Goal: Information Seeking & Learning: Check status

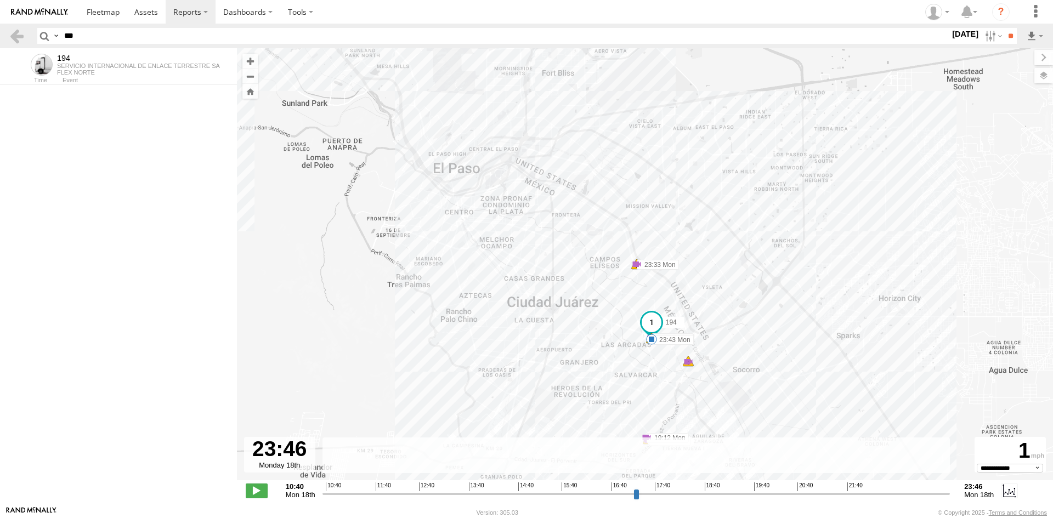
select select "**********"
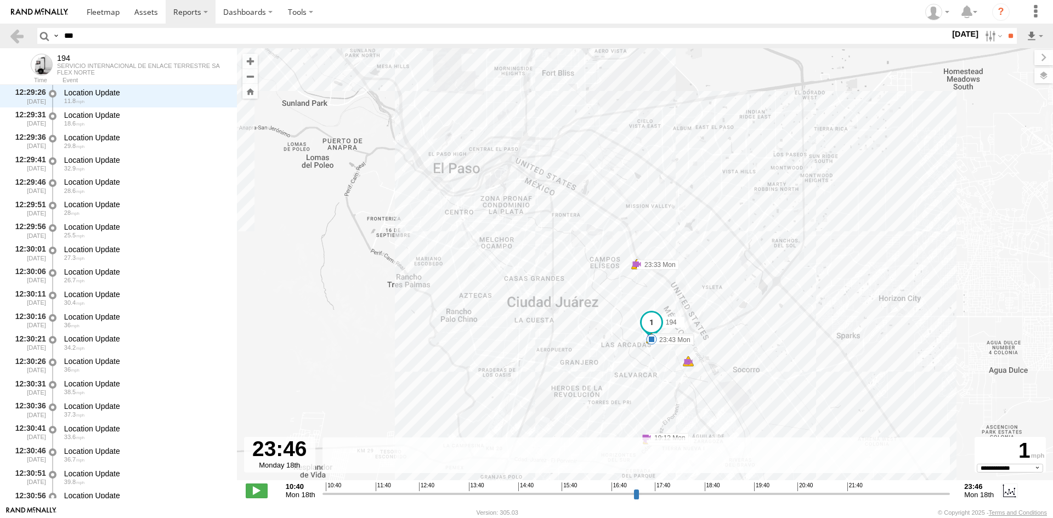
drag, startPoint x: 0, startPoint y: 0, endPoint x: 126, endPoint y: 29, distance: 129.5
click at [126, 29] on input "***" at bounding box center [505, 36] width 890 height 16
type input "***"
click at [971, 32] on label "[DATE]" at bounding box center [965, 34] width 31 height 12
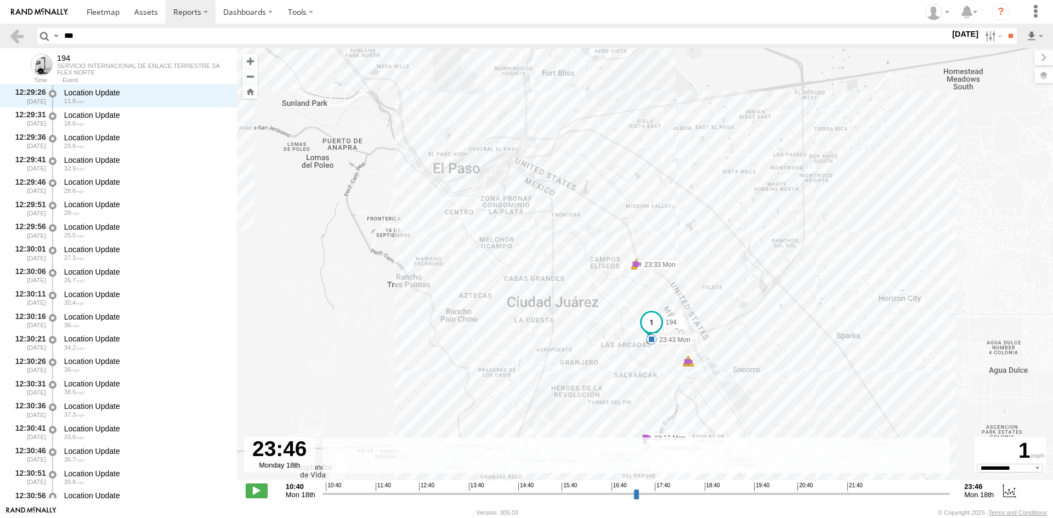
click at [0, 0] on label at bounding box center [0, 0] width 0 height 0
click at [999, 26] on header "Search Query Asset ID Asset Label Registration Manufacturer Model VIN Job ID **…" at bounding box center [526, 36] width 1053 height 25
click at [1004, 30] on input "**" at bounding box center [1010, 36] width 13 height 16
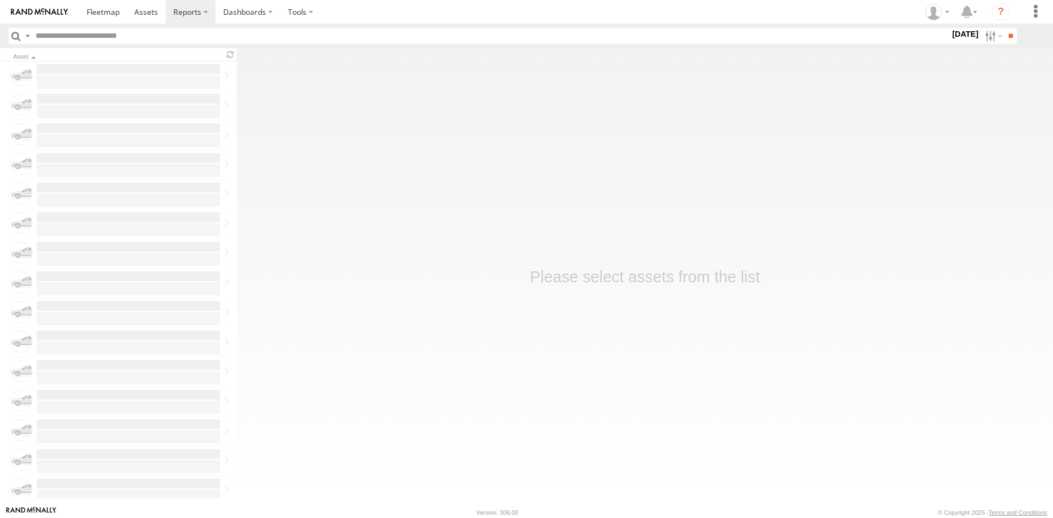
type input "***"
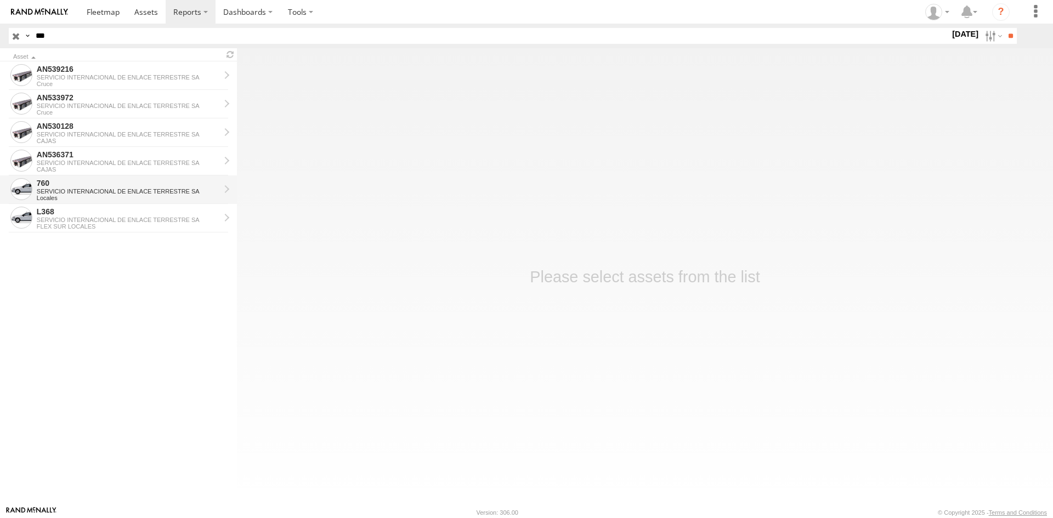
click at [121, 186] on div "760" at bounding box center [128, 183] width 183 height 10
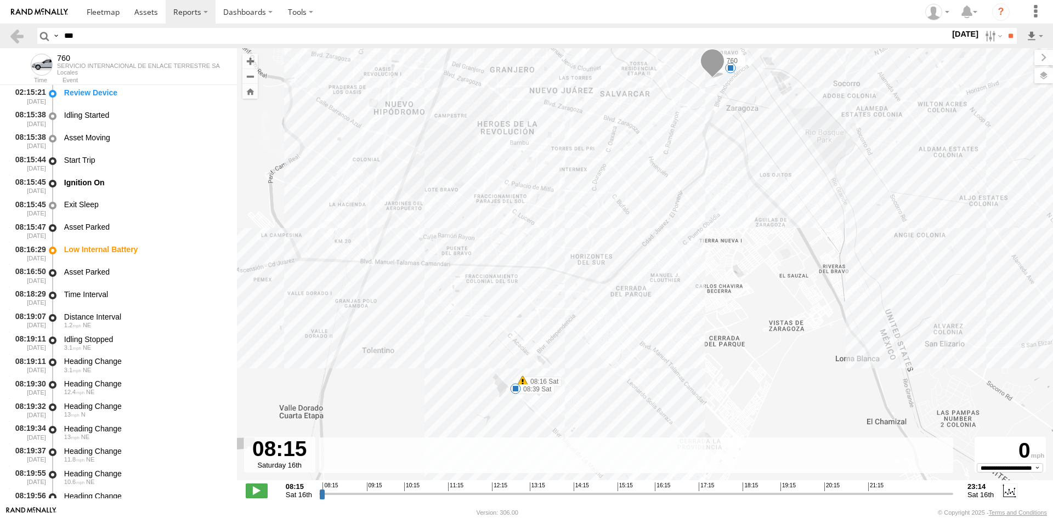
drag, startPoint x: 582, startPoint y: 408, endPoint x: 562, endPoint y: 357, distance: 55.2
click at [575, 360] on div "760 08:16 Sat 08:39 Sat 10:56 Sat 11:03 Sat 11:48 Sat 7 10:03 Sat" at bounding box center [645, 270] width 816 height 444
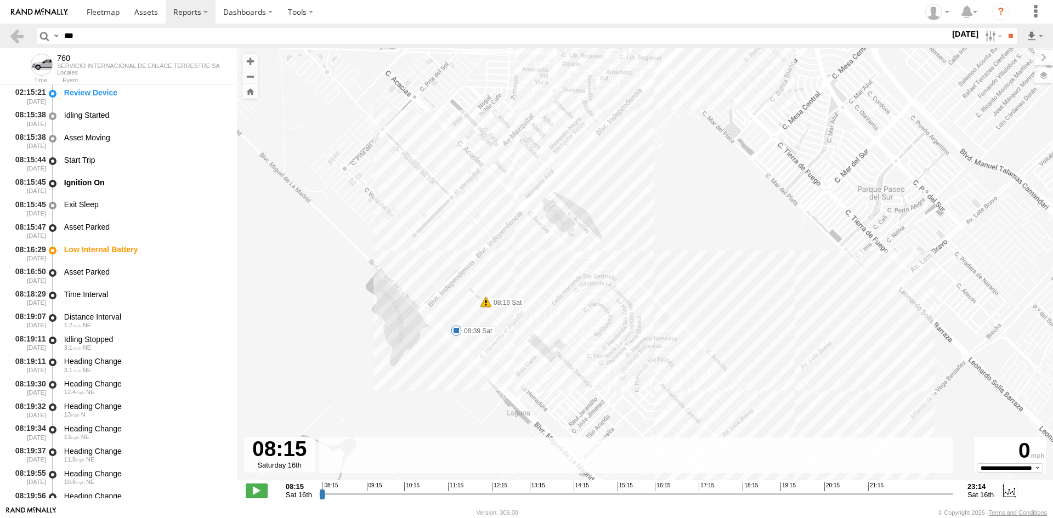
click at [472, 303] on div "760 08:16 Sat 08:39 Sat 10:56 Sat 11:03 Sat 11:48 Sat 10:03 Sat" at bounding box center [645, 270] width 816 height 444
click at [453, 314] on div "760 08:16 Sat 08:39 Sat 10:56 Sat 11:03 Sat 11:48 Sat 10:03 Sat FLEXTRONICS SUR…" at bounding box center [645, 270] width 816 height 444
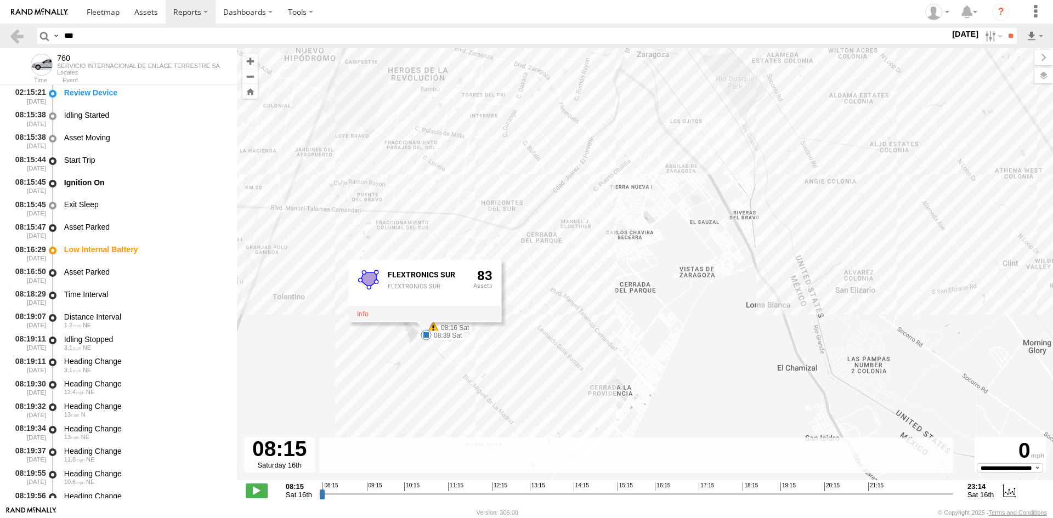
click at [552, 278] on div "760 08:16 Sat 08:39 Sat 10:56 Sat 11:03 Sat 11:48 Sat 10:03 Sat 6 FLEXTRONICS S…" at bounding box center [645, 270] width 816 height 444
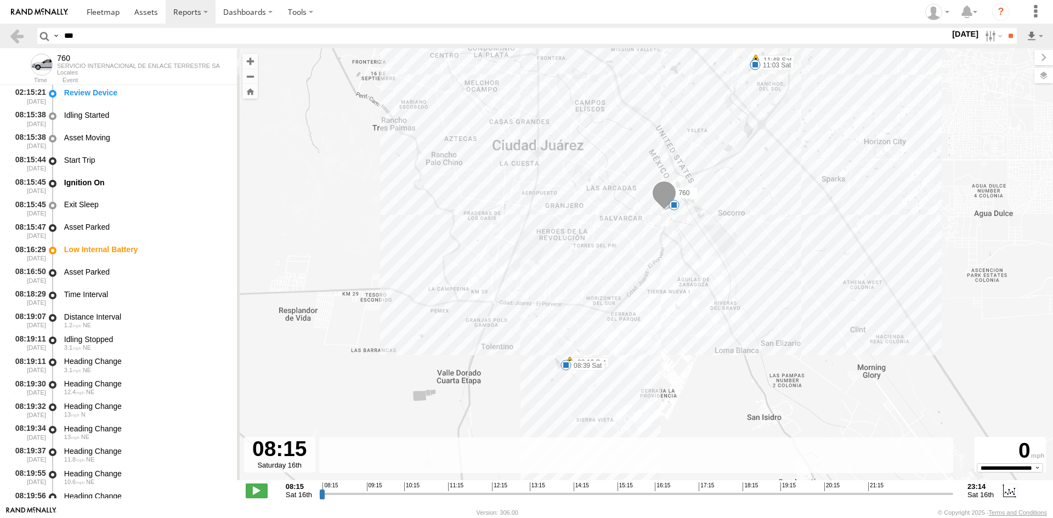
drag, startPoint x: 484, startPoint y: 193, endPoint x: 564, endPoint y: 252, distance: 99.2
click at [564, 252] on div "760 08:16 Sat 08:39 Sat 10:56 Sat 11:03 Sat 11:48 Sat 8" at bounding box center [645, 270] width 816 height 444
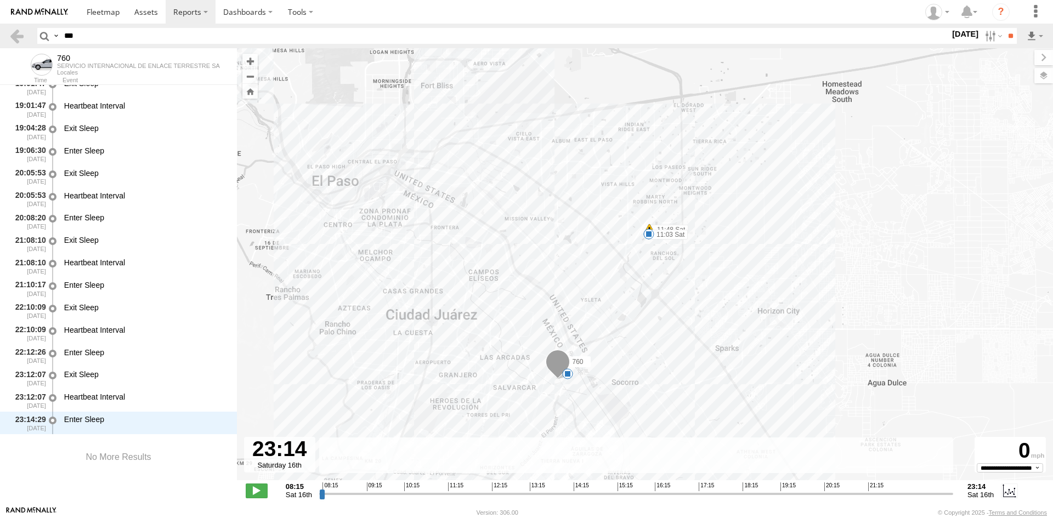
drag, startPoint x: 321, startPoint y: 495, endPoint x: 997, endPoint y: 494, distance: 675.2
type input "**********"
click at [953, 494] on input "range" at bounding box center [636, 494] width 634 height 10
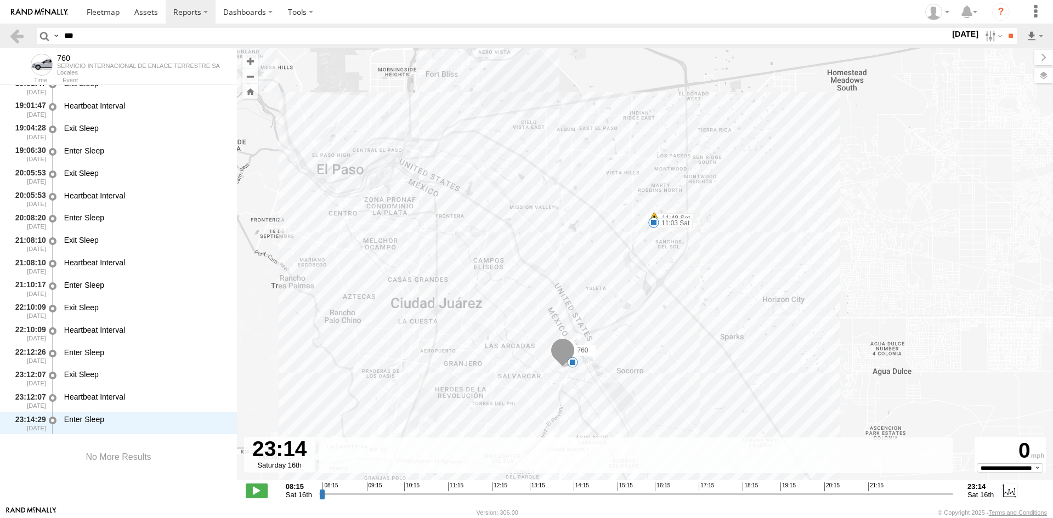
drag, startPoint x: 594, startPoint y: 365, endPoint x: 665, endPoint y: 255, distance: 131.3
click at [662, 260] on div "760 08:16 Sat 08:39 Sat 10:56 Sat 11:03 Sat 11:48 Sat 8" at bounding box center [645, 270] width 816 height 444
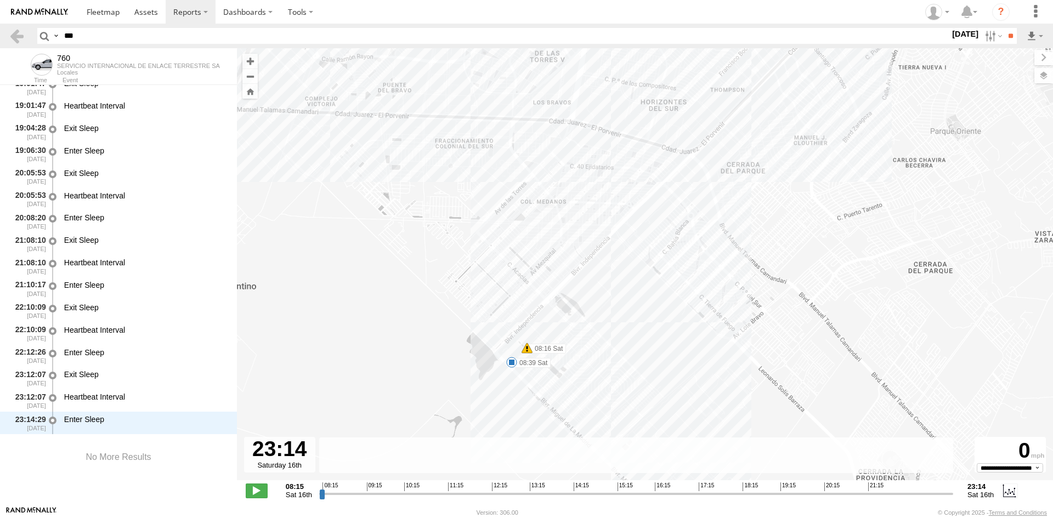
drag, startPoint x: 552, startPoint y: 217, endPoint x: 569, endPoint y: 266, distance: 51.5
click at [569, 266] on div "760 08:16 Sat 08:39 Sat 10:56 Sat 11:03 Sat 11:48 Sat" at bounding box center [645, 270] width 816 height 444
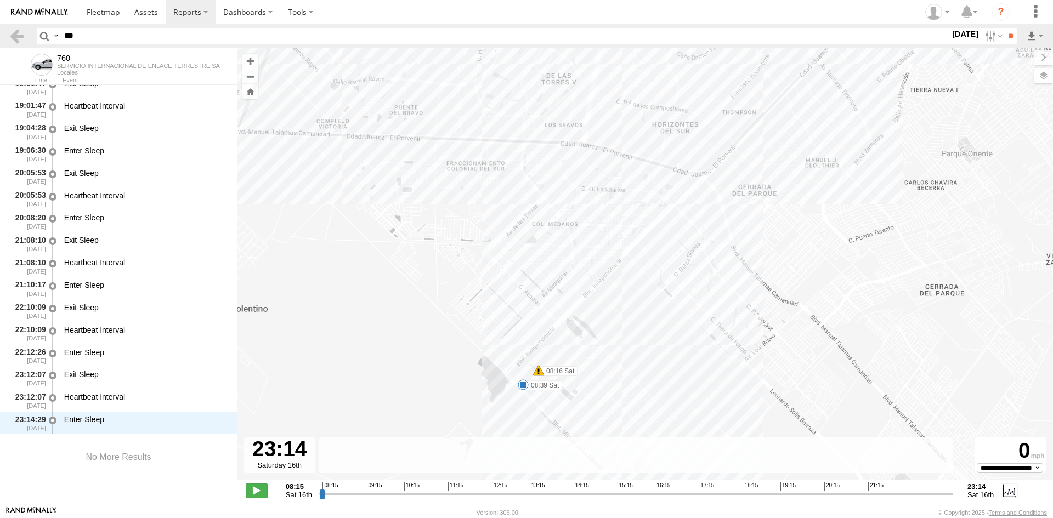
click at [506, 160] on div "760 08:16 Sat 08:39 Sat 10:56 Sat 11:03 Sat 11:48 Sat" at bounding box center [645, 270] width 816 height 444
click at [669, 227] on div "760 08:16 Sat 08:39 Sat 10:56 Sat 11:03 Sat 11:48 Sat FWS 0" at bounding box center [645, 270] width 816 height 444
click at [452, 154] on div "760 08:16 Sat 08:39 Sat 10:56 Sat 11:03 Sat 11:48 Sat EATON EATON 12" at bounding box center [645, 270] width 816 height 444
click at [444, 204] on div "760 08:16 Sat 08:39 Sat 10:56 Sat 11:03 Sat 11:48 Sat JMC 2 0" at bounding box center [645, 270] width 816 height 444
click at [453, 98] on div "760 08:16 Sat 08:39 Sat 10:56 Sat 11:03 Sat 11:48 Sat" at bounding box center [645, 270] width 816 height 444
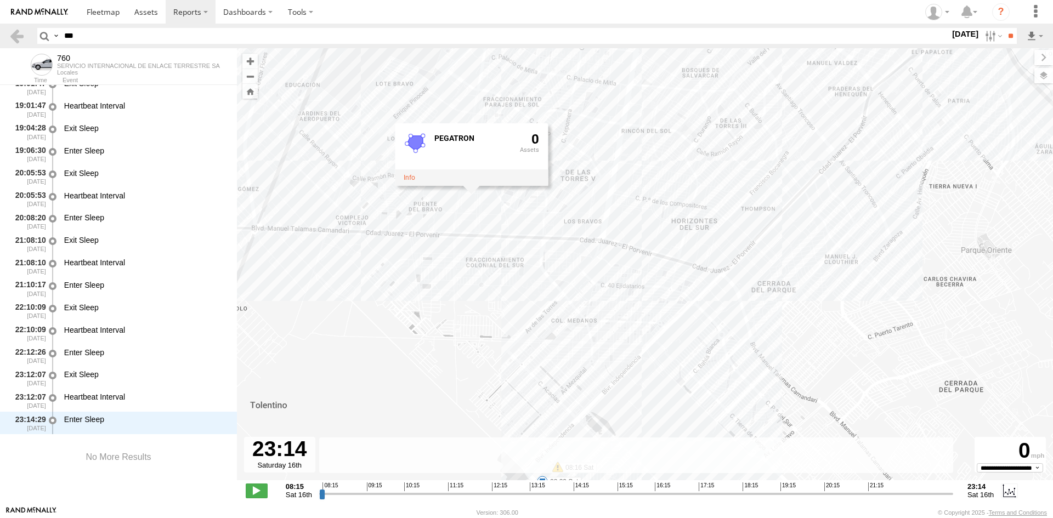
drag, startPoint x: 478, startPoint y: 119, endPoint x: 551, endPoint y: 228, distance: 131.1
click at [498, 223] on div "760 08:16 Sat 08:39 Sat 10:56 Sat 11:03 Sat 11:48 Sat PEGATRON 0" at bounding box center [645, 270] width 816 height 444
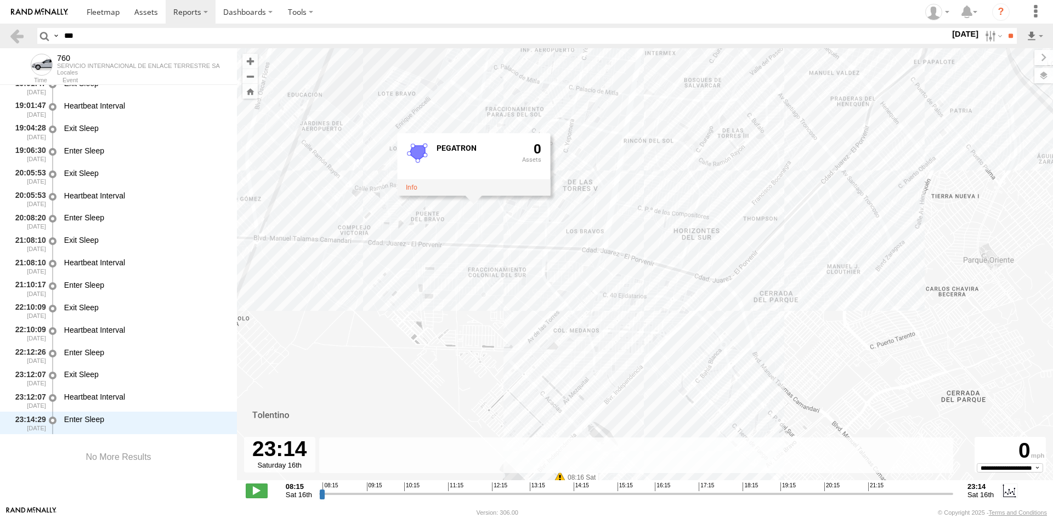
click at [572, 233] on div "760 08:16 Sat 08:39 Sat 10:56 Sat 11:03 Sat 11:48 Sat PEGATRON 0" at bounding box center [645, 270] width 816 height 444
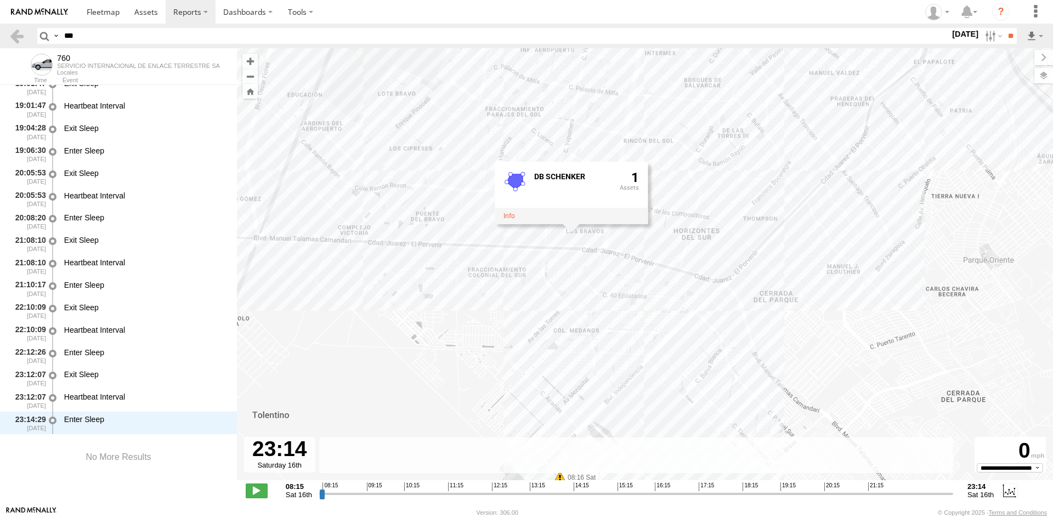
click at [584, 240] on div "760 08:16 Sat 08:39 Sat 10:56 Sat 11:03 Sat 11:48 Sat DB SCHENKER 1" at bounding box center [645, 270] width 816 height 444
click at [482, 183] on div "760 08:16 Sat 08:39 Sat 10:56 Sat 11:03 Sat 11:48 Sat ACCEL 4 0" at bounding box center [645, 270] width 816 height 444
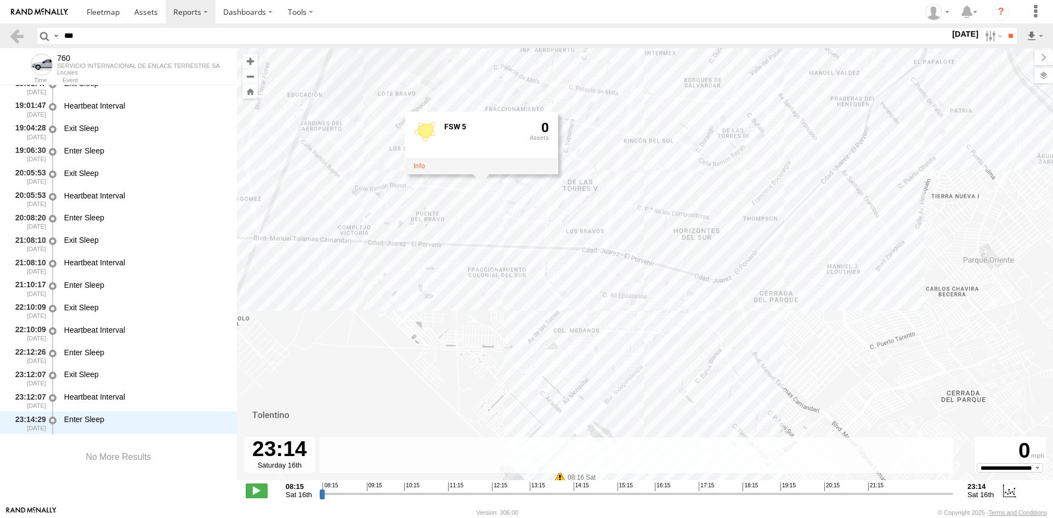
click at [324, 288] on div "760 08:16 Sat 08:39 Sat 10:56 Sat 11:03 Sat 11:48 Sat FSW 5 0" at bounding box center [645, 270] width 816 height 444
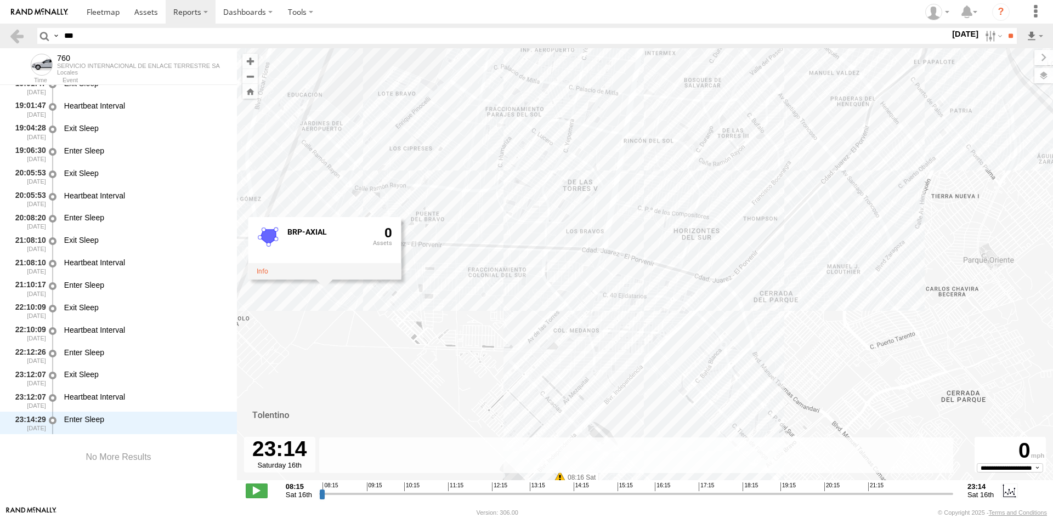
click at [340, 291] on div "760 08:16 Sat 08:39 Sat 10:56 Sat 11:03 Sat 11:48 Sat BRP-AXIAL 0" at bounding box center [645, 270] width 816 height 444
click at [335, 283] on div "760 08:16 Sat 08:39 Sat 10:56 Sat 11:03 Sat 11:48 Sat" at bounding box center [645, 270] width 816 height 444
click at [333, 282] on div "760 08:16 Sat 08:39 Sat 10:56 Sat 11:03 Sat 11:48 Sat" at bounding box center [645, 270] width 816 height 444
click at [332, 279] on div "760 08:16 Sat 08:39 Sat 10:56 Sat 11:03 Sat 11:48 Sat" at bounding box center [645, 270] width 816 height 444
click at [415, 282] on div "760 08:16 Sat 08:39 Sat 10:56 Sat 11:03 Sat 11:48 Sat BRP YARDA AXIAL 0" at bounding box center [645, 270] width 816 height 444
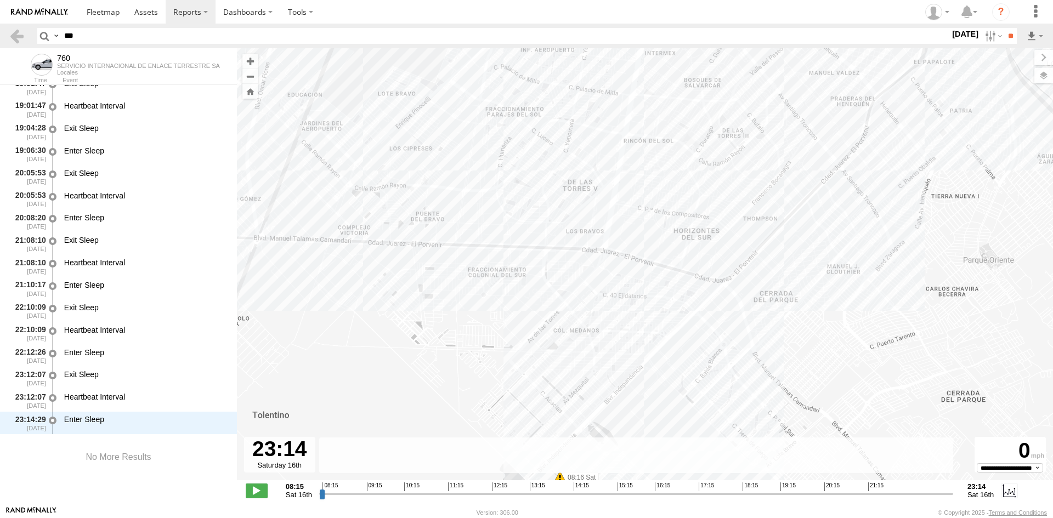
click at [674, 246] on div "760 08:16 Sat 08:39 Sat 10:56 Sat 11:03 Sat 11:48 Sat" at bounding box center [645, 270] width 816 height 444
click at [626, 307] on div "760 08:16 Sat 08:39 Sat 10:56 Sat 11:03 Sat 11:48 Sat ETHICON 15" at bounding box center [645, 270] width 816 height 444
click at [585, 246] on div "760 08:16 Sat 08:39 Sat 10:56 Sat 11:03 Sat 11:48 Sat" at bounding box center [645, 270] width 816 height 444
click at [640, 292] on div "760 08:16 Sat 08:39 Sat 10:56 Sat 11:03 Sat 11:48 Sat ACCEL 4 0" at bounding box center [645, 270] width 816 height 444
click at [765, 235] on div "760 08:16 Sat 08:39 Sat 10:56 Sat 11:03 Sat 11:48 Sat" at bounding box center [645, 270] width 816 height 444
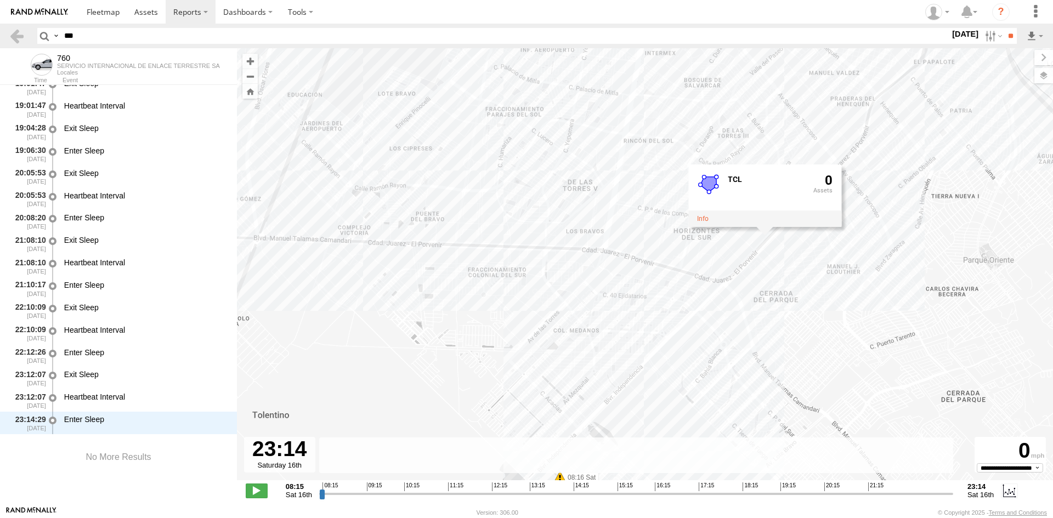
click at [597, 320] on div "760 08:16 Sat 08:39 Sat 10:56 Sat 11:03 Sat 11:48 Sat TCL 0" at bounding box center [645, 270] width 816 height 444
click at [475, 97] on div "760 08:16 Sat 08:39 Sat 10:56 Sat 11:03 Sat 11:48 Sat" at bounding box center [645, 270] width 816 height 444
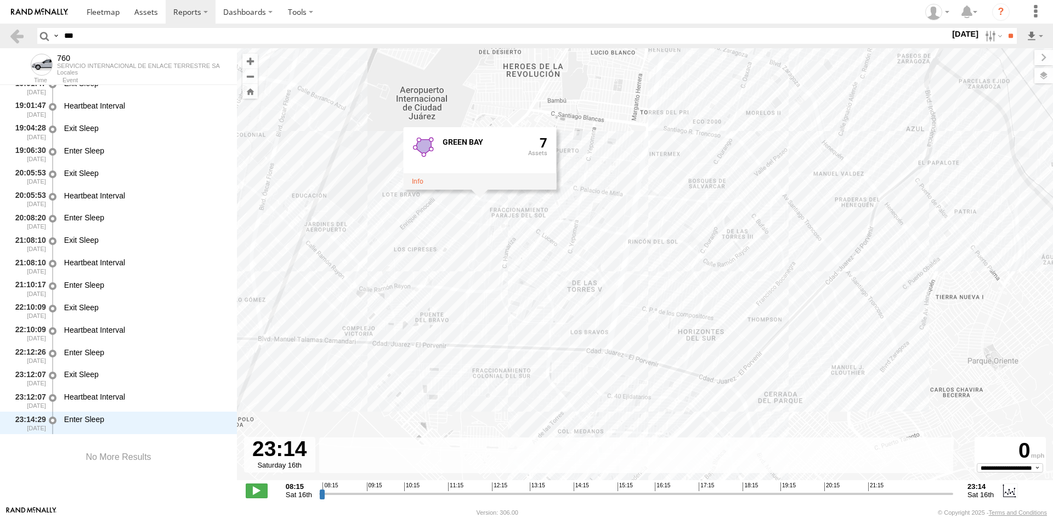
drag, startPoint x: 471, startPoint y: 132, endPoint x: 476, endPoint y: 239, distance: 107.1
click at [476, 239] on div "760 08:16 Sat 08:39 Sat 10:56 Sat 11:03 Sat 11:48 Sat GREEN BAY 7" at bounding box center [645, 270] width 816 height 444
click at [686, 172] on div "760 08:16 Sat 08:39 Sat 10:56 Sat 11:03 Sat 11:48 Sat GREEN BAY 7" at bounding box center [645, 270] width 816 height 444
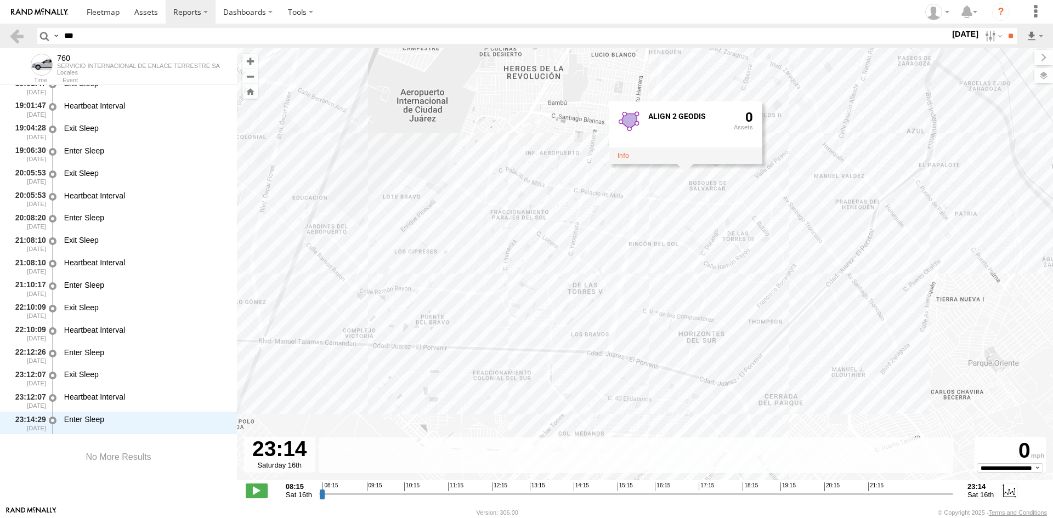
click at [679, 182] on div "760 08:16 Sat 08:39 Sat 10:56 Sat 11:03 Sat 11:48 Sat ALIGN 2 GEODIS 0" at bounding box center [645, 270] width 816 height 444
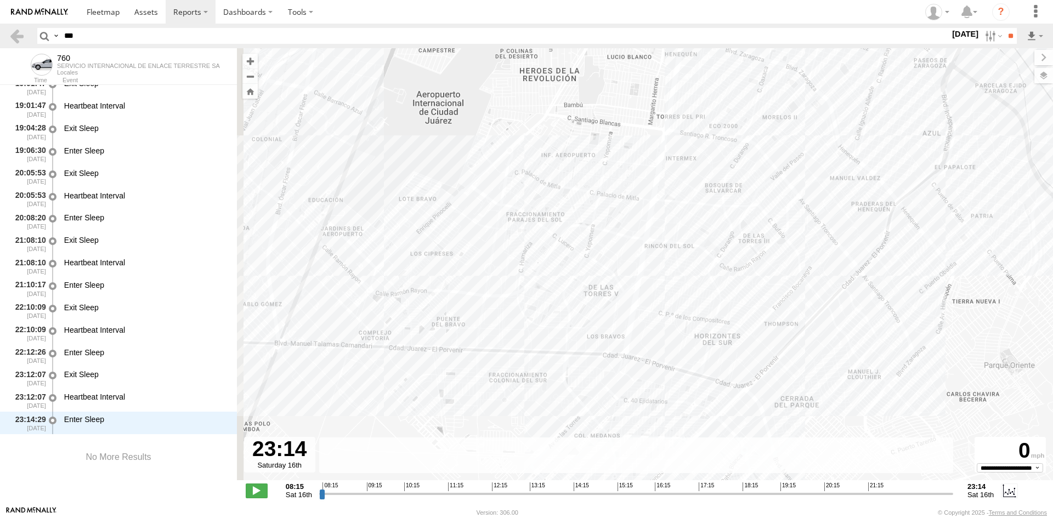
drag, startPoint x: 421, startPoint y: 235, endPoint x: 522, endPoint y: 257, distance: 103.3
click at [532, 257] on div "760 08:16 Sat 08:39 Sat 10:56 Sat 11:03 Sat 11:48 Sat" at bounding box center [645, 270] width 816 height 444
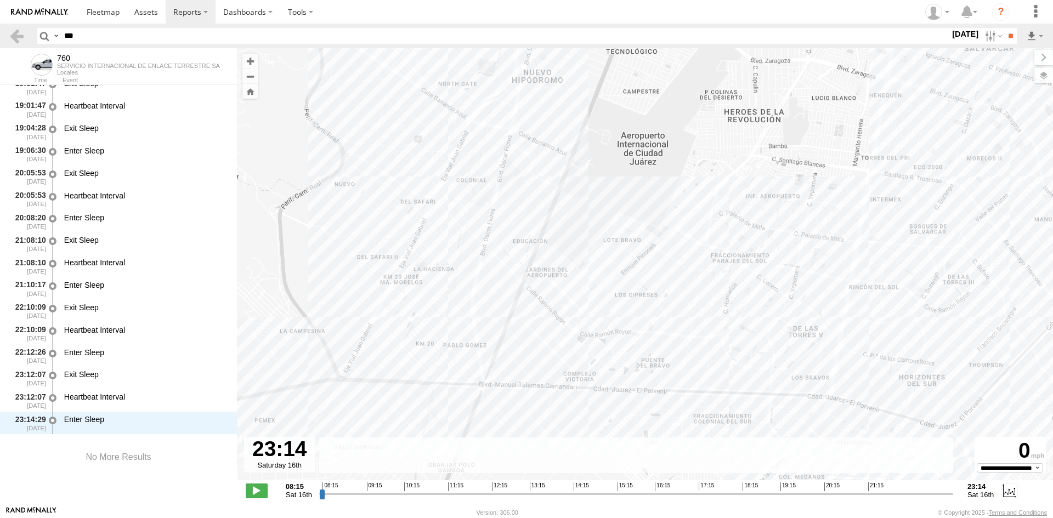
click at [467, 313] on div "760 08:16 Sat 08:39 Sat 10:56 Sat 11:03 Sat 11:48 Sat" at bounding box center [645, 270] width 816 height 444
drag, startPoint x: 516, startPoint y: 320, endPoint x: 499, endPoint y: 294, distance: 31.6
click at [512, 321] on div "760 08:16 Sat 08:39 Sat 10:56 Sat 11:03 Sat 11:48 Sat New Fence 1" at bounding box center [645, 270] width 816 height 444
click at [463, 185] on div "760 08:16 Sat 08:39 Sat 10:56 Sat 11:03 Sat 11:48 Sat New Fence 1" at bounding box center [645, 270] width 816 height 444
click at [474, 379] on div "760 08:16 Sat 08:39 Sat 10:56 Sat 11:03 Sat 11:48 Sat PCM 7" at bounding box center [645, 270] width 816 height 444
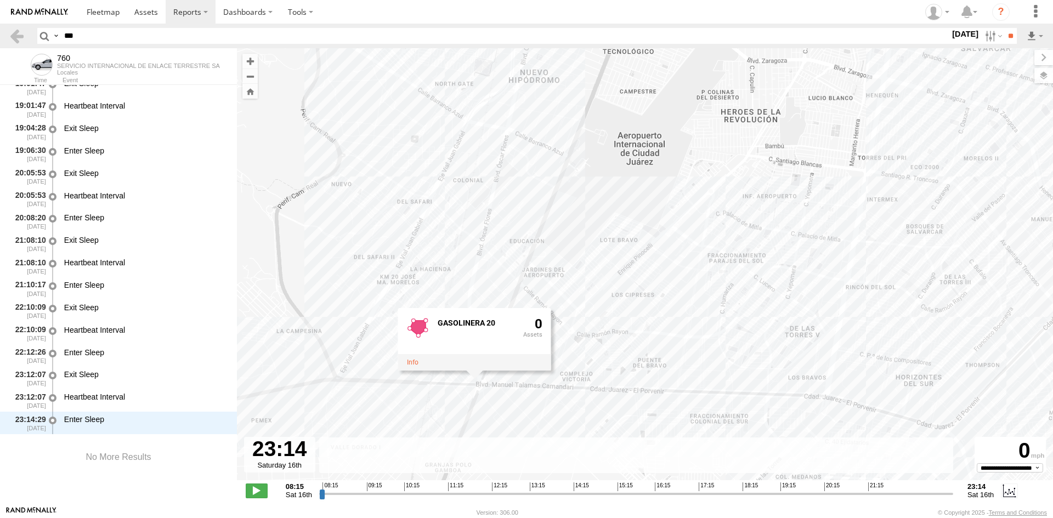
click at [546, 428] on div "760 08:16 Sat 08:39 Sat 10:56 Sat 11:03 Sat 11:48 Sat GASOLINERA 20 0" at bounding box center [645, 270] width 816 height 444
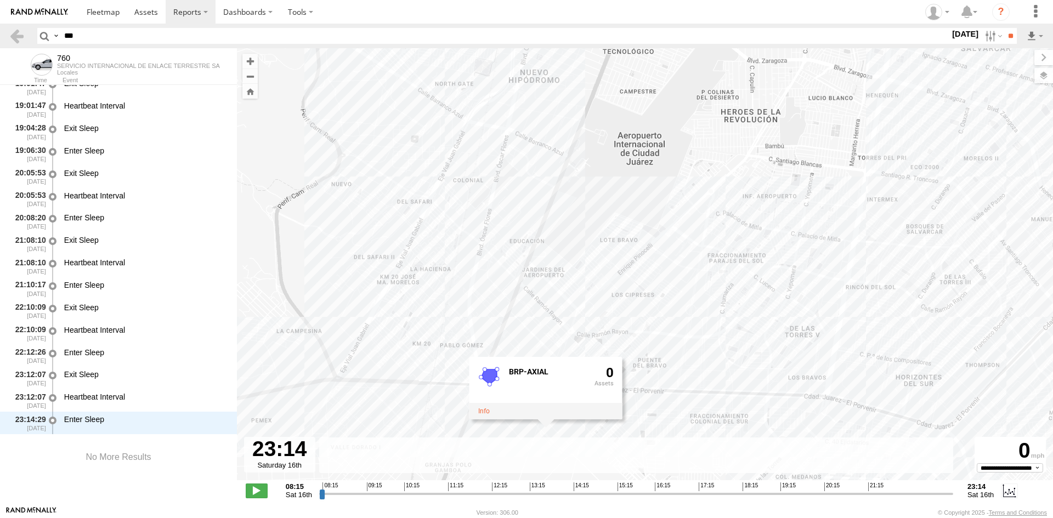
click at [578, 433] on div "760 08:16 Sat 08:39 Sat 10:56 Sat 11:03 Sat 11:48 Sat BRP-AXIAL 0" at bounding box center [645, 270] width 816 height 444
click at [554, 426] on div "760 08:16 Sat 08:39 Sat 10:56 Sat 11:03 Sat 11:48 Sat" at bounding box center [645, 270] width 816 height 444
click at [601, 438] on icon "Created with Highcharts 6.0.7 Highcharts.com" at bounding box center [636, 456] width 634 height 36
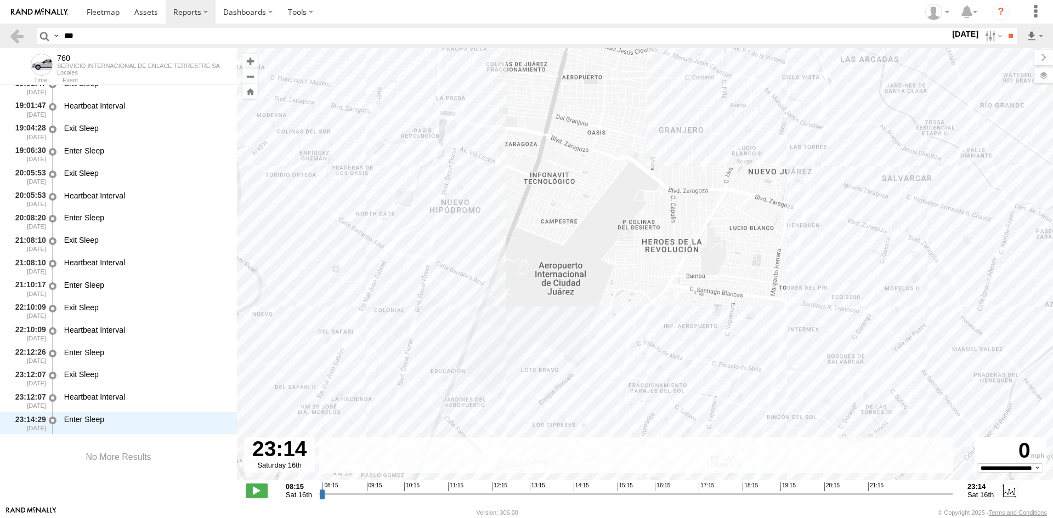
drag, startPoint x: 675, startPoint y: 226, endPoint x: 570, endPoint y: 374, distance: 181.3
click at [579, 372] on div "760 08:16 Sat 08:39 Sat 10:56 Sat 11:03 Sat 11:48 Sat BRP YARDA AXIAL 0" at bounding box center [645, 270] width 816 height 444
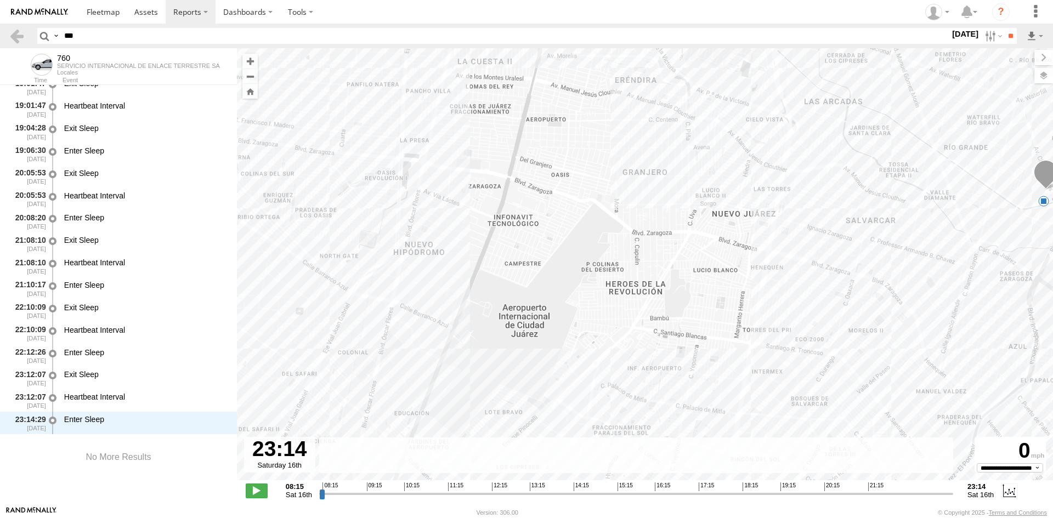
click at [674, 144] on div "760 08:16 Sat 08:39 Sat 10:56 Sat 11:03 Sat 11:48 Sat 09:35 Sat 6 BRP YARDA AXI…" at bounding box center [645, 270] width 816 height 444
click at [674, 142] on div "760 08:16 Sat 08:39 Sat 10:56 Sat 11:03 Sat 11:48 Sat 09:35 Sat 6" at bounding box center [645, 270] width 816 height 444
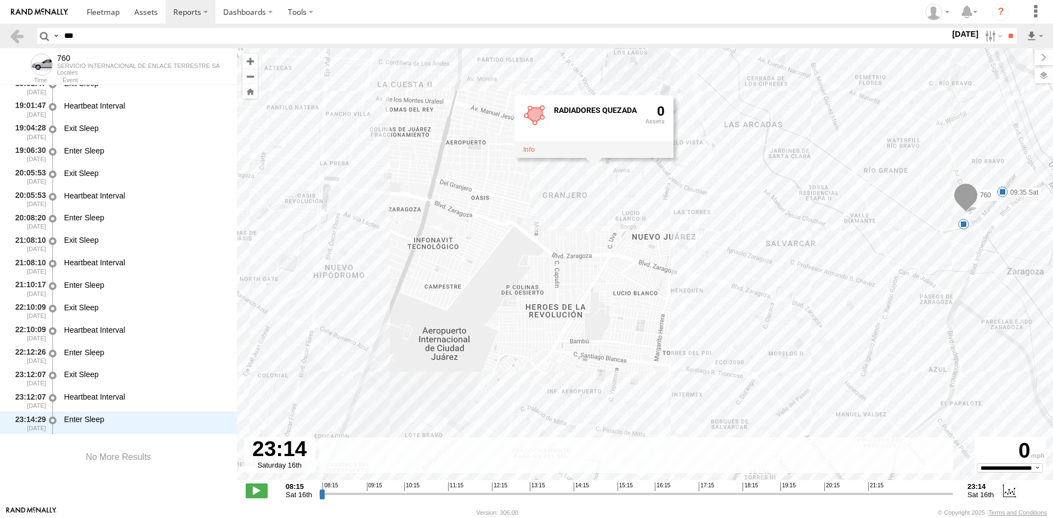
drag, startPoint x: 708, startPoint y: 163, endPoint x: 623, endPoint y: 189, distance: 89.0
click at [623, 189] on div "760 08:16 Sat 08:39 Sat 10:56 Sat 11:03 Sat 11:48 Sat 09:35 Sat 6 RADIADORES QU…" at bounding box center [645, 270] width 816 height 444
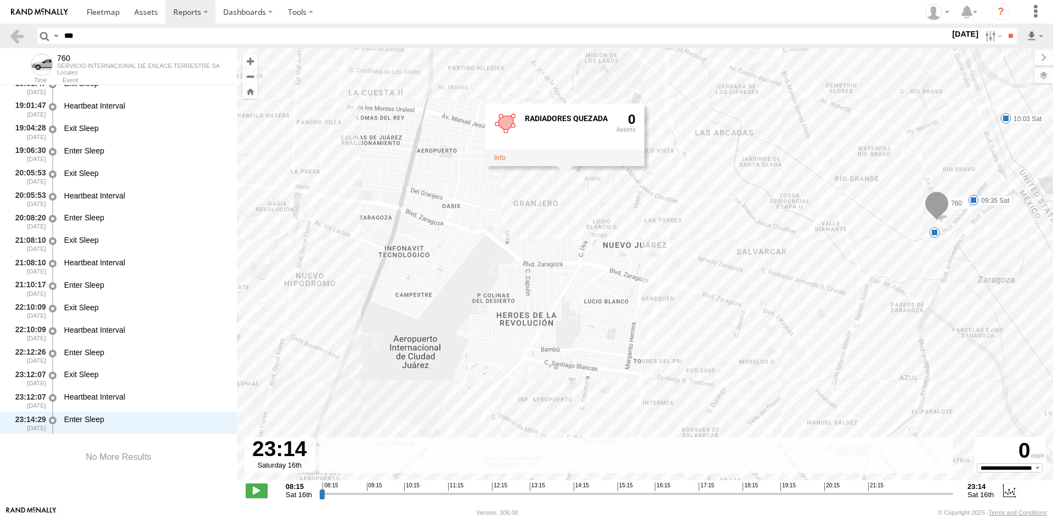
click at [736, 193] on div "760 08:16 Sat 08:39 Sat 10:56 Sat 11:03 Sat 11:48 Sat 09:35 Sat 6 10:03 Sat RAD…" at bounding box center [645, 270] width 816 height 444
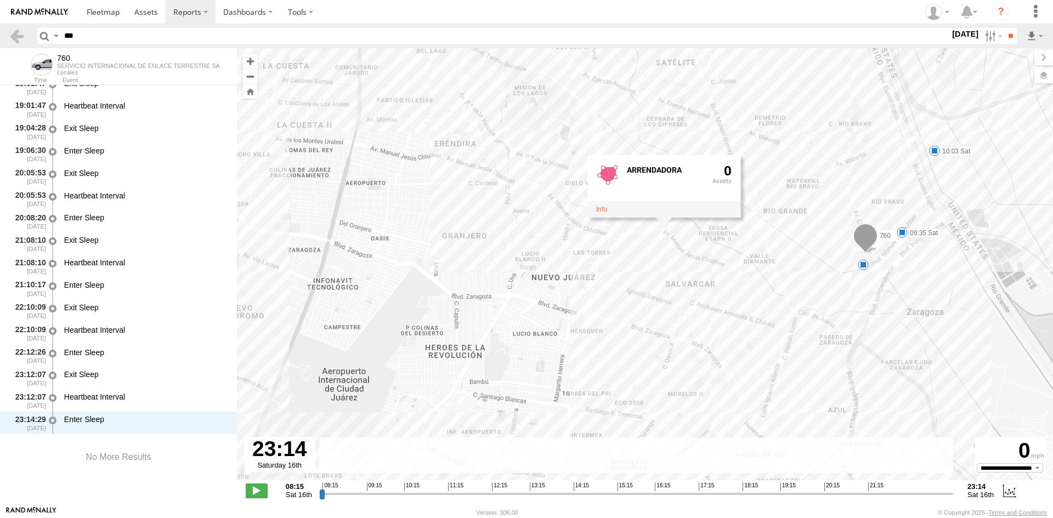
drag, startPoint x: 768, startPoint y: 219, endPoint x: 685, endPoint y: 256, distance: 91.1
click at [686, 256] on div "760 08:16 Sat 08:39 Sat 10:56 Sat 11:03 Sat 11:48 Sat 09:35 Sat 6 10:03 Sat ARR…" at bounding box center [645, 270] width 816 height 444
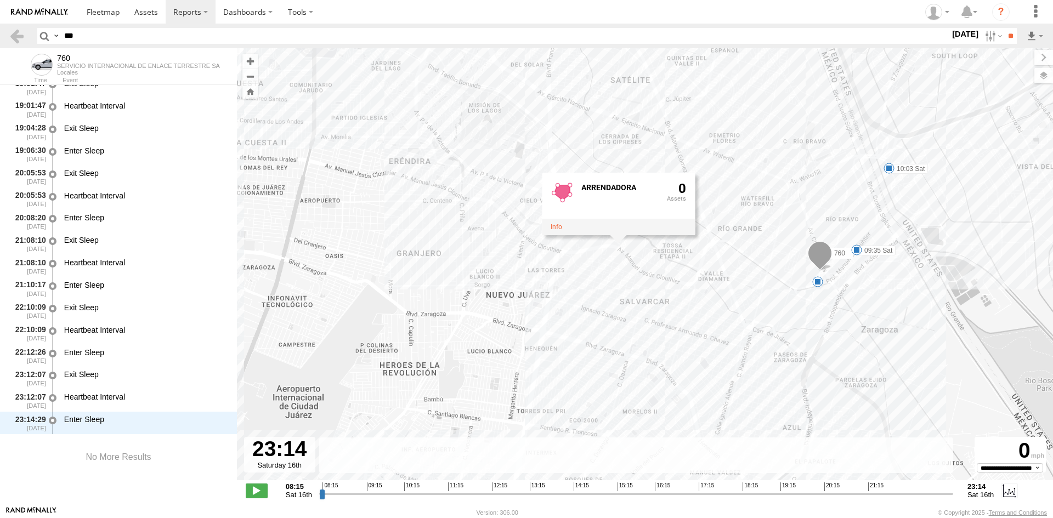
click at [731, 257] on div "760 08:16 Sat 08:39 Sat 10:56 Sat 11:03 Sat 11:48 Sat 09:35 Sat 6 10:03 Sat ARR…" at bounding box center [645, 270] width 816 height 444
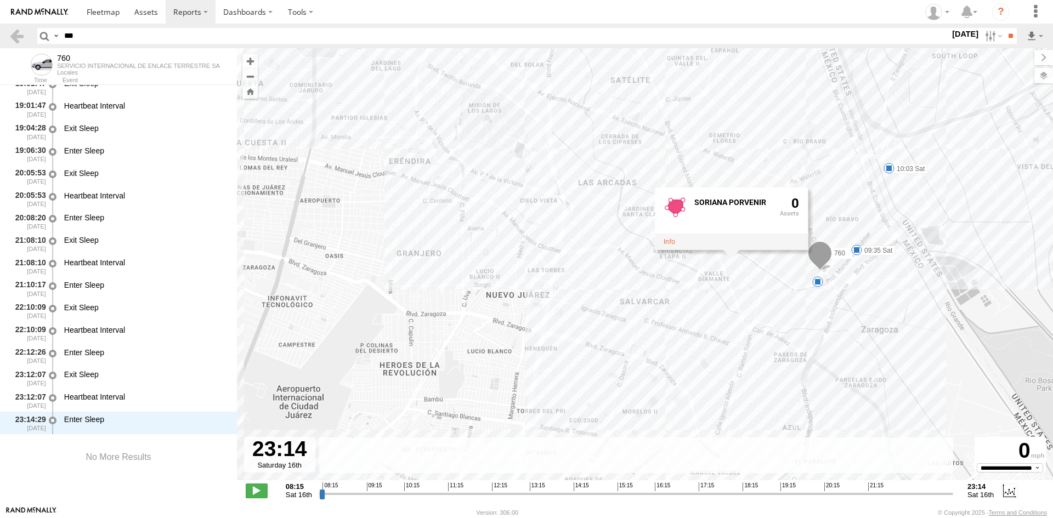
click at [697, 284] on div "760 08:16 Sat 08:39 Sat 10:56 Sat 11:03 Sat 11:48 Sat 09:35 Sat 6 10:03 Sat SOR…" at bounding box center [645, 270] width 816 height 444
click at [663, 132] on div "760 08:16 Sat 08:39 Sat 10:56 Sat 11:03 Sat 11:48 Sat 09:35 Sat 6 10:03 Sat" at bounding box center [645, 270] width 816 height 444
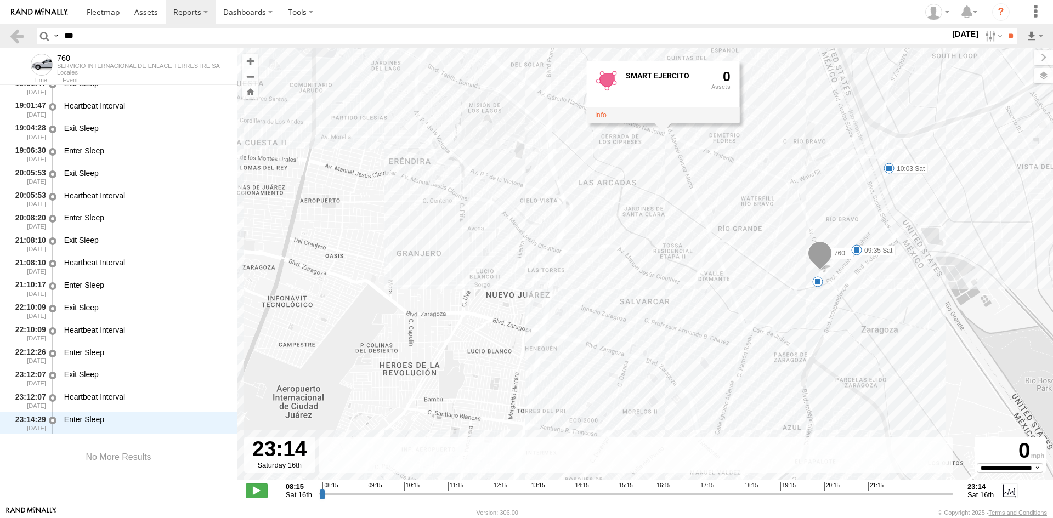
click at [675, 131] on div "760 08:16 Sat 08:39 Sat 10:56 Sat 11:03 Sat 11:48 Sat 09:35 Sat 6 10:03 Sat SMA…" at bounding box center [645, 270] width 816 height 444
click at [707, 159] on div "760 08:16 Sat 08:39 Sat 10:56 Sat 11:03 Sat 11:48 Sat 09:35 Sat 6 10:03 Sat PLA…" at bounding box center [645, 270] width 816 height 444
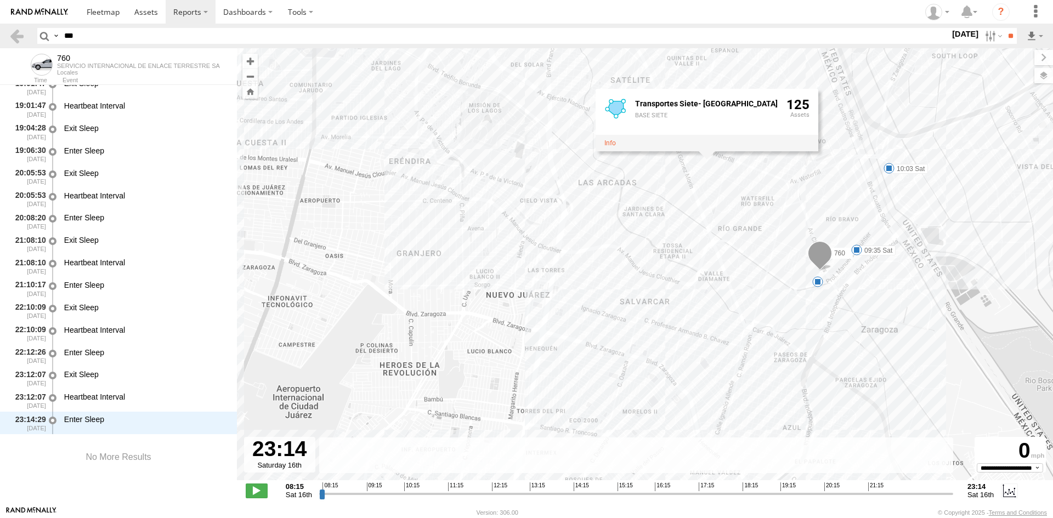
click at [742, 162] on div "760 08:16 Sat 08:39 Sat 10:56 Sat 11:03 Sat 11:48 Sat 09:35 Sat 6 10:03 Sat Tra…" at bounding box center [645, 270] width 816 height 444
click at [793, 184] on div "760 08:16 Sat 08:39 Sat 10:56 Sat 11:03 Sat 11:48 Sat 09:35 Sat 6 10:03 Sat DEL…" at bounding box center [645, 270] width 816 height 444
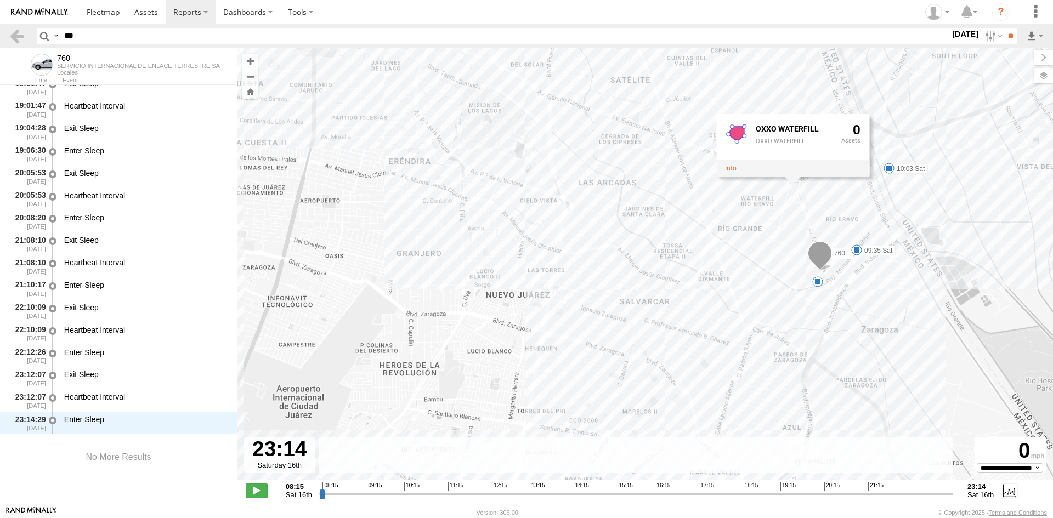
click at [794, 177] on div "OXXO WATERFILL OXXO WATERFILL 0" at bounding box center [792, 145] width 153 height 63
click at [807, 207] on div "760 08:16 Sat 08:39 Sat 10:56 Sat 11:03 Sat 11:48 Sat 09:35 Sat 6 10:03 Sat OXX…" at bounding box center [645, 270] width 816 height 444
click at [816, 215] on div "760 08:16 Sat 08:39 Sat 10:56 Sat 11:03 Sat 11:48 Sat 09:35 Sat 6 10:03 Sat" at bounding box center [645, 270] width 816 height 444
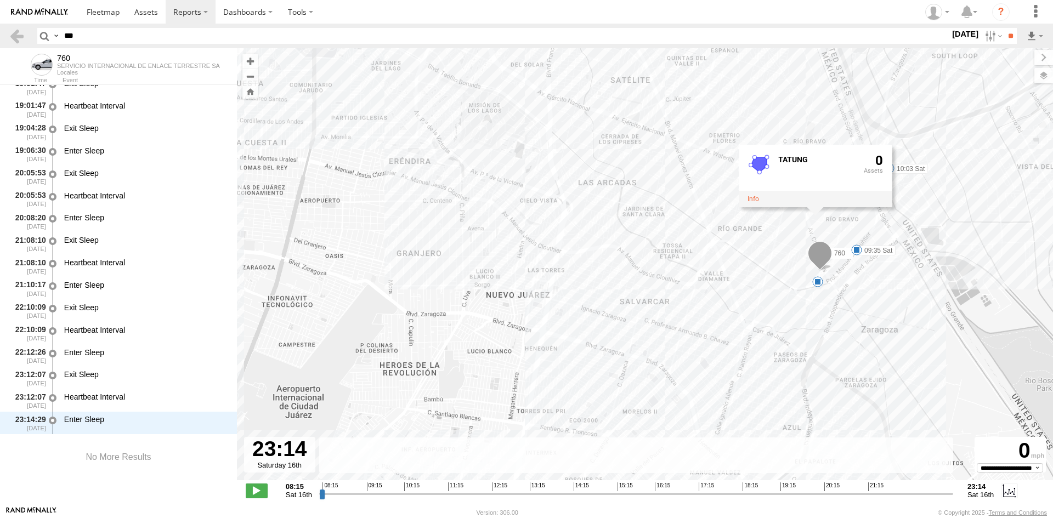
click at [760, 229] on div "760 08:16 Sat 08:39 Sat 10:56 Sat 11:03 Sat 11:48 Sat 09:35 Sat 6 10:03 Sat TAT…" at bounding box center [645, 270] width 816 height 444
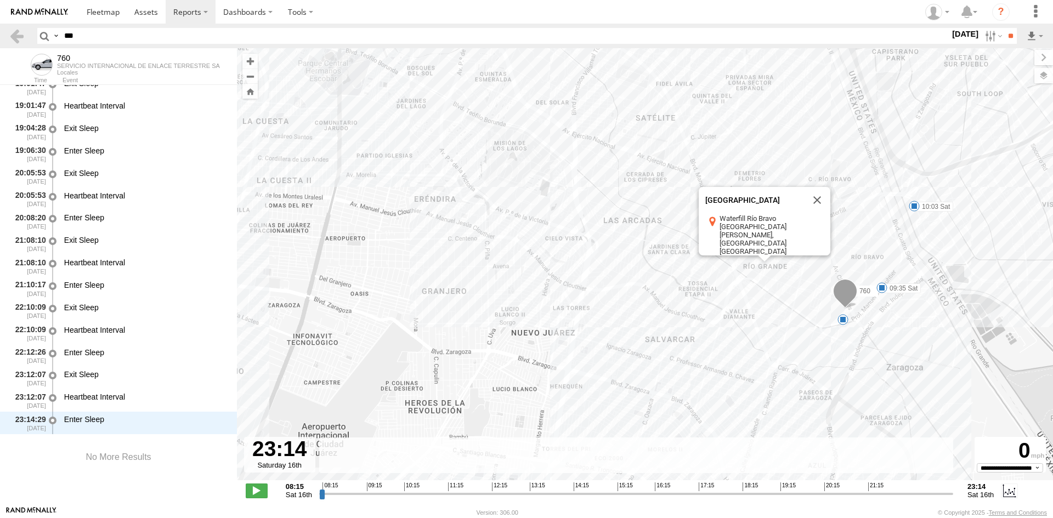
drag, startPoint x: 620, startPoint y: 146, endPoint x: 675, endPoint y: 234, distance: 103.8
click at [675, 234] on div "760 08:16 Sat 08:39 Sat 10:56 Sat 11:03 Sat 11:48 Sat 09:35 Sat 6 10:03 Sat Río…" at bounding box center [645, 270] width 816 height 444
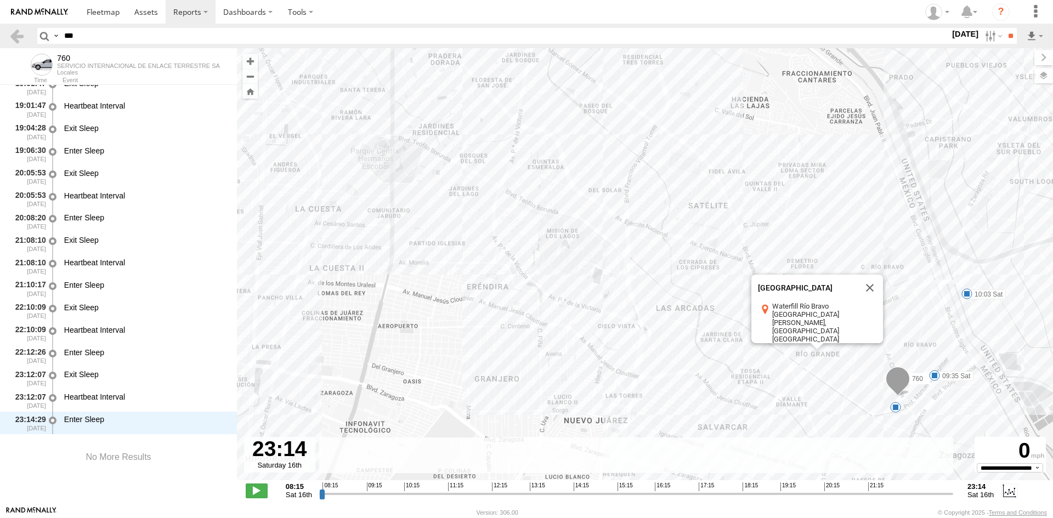
click at [453, 150] on div "760 08:16 Sat 08:39 Sat 10:56 Sat 11:03 Sat 11:48 Sat 09:35 Sat 6 10:03 Sat Río…" at bounding box center [645, 270] width 816 height 444
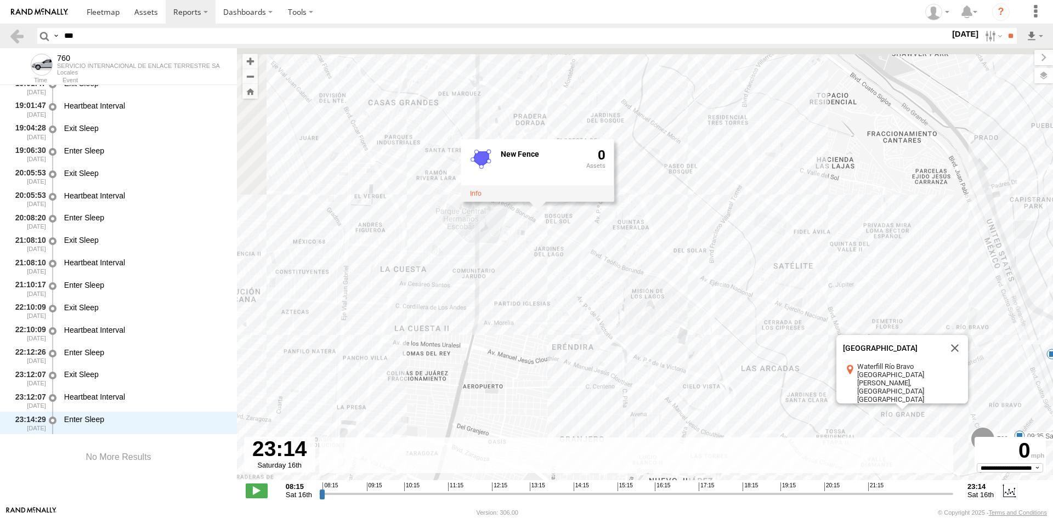
drag, startPoint x: 471, startPoint y: 190, endPoint x: 575, endPoint y: 263, distance: 127.2
click at [574, 263] on div "760 08:16 Sat 08:39 Sat 10:56 Sat 11:03 Sat 11:48 Sat 09:35 Sat 6 10:03 Sat Río…" at bounding box center [645, 270] width 816 height 444
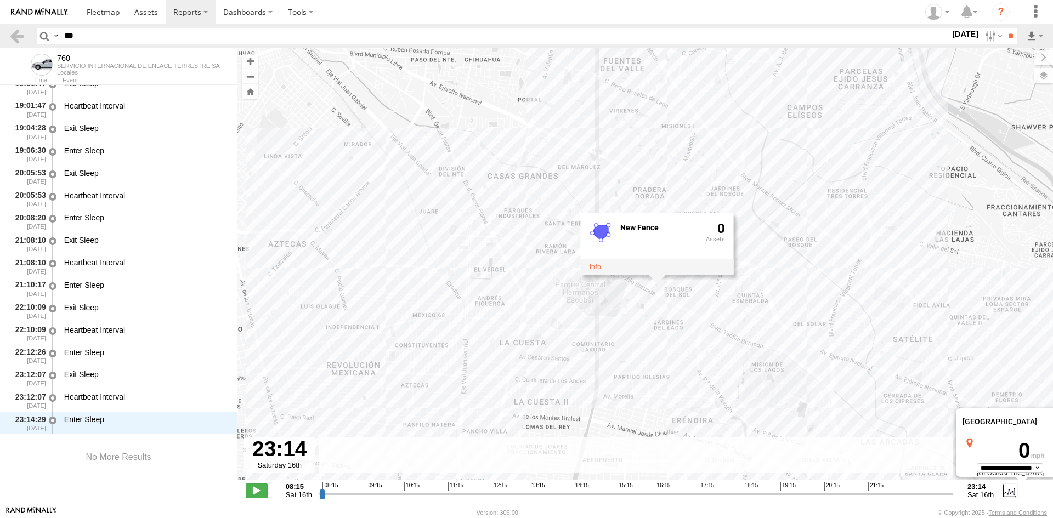
click at [455, 231] on div "760 08:16 Sat 08:39 Sat 10:56 Sat 11:03 Sat 11:48 Sat 09:35 Sat 6 10:03 Sat Río…" at bounding box center [645, 270] width 816 height 444
click at [436, 262] on div "760 08:16 Sat 08:39 Sat 10:56 Sat 11:03 Sat 11:48 Sat 09:35 Sat 6 10:03 Sat Río…" at bounding box center [645, 270] width 816 height 444
click at [733, 120] on div "760 08:16 Sat 08:39 Sat 10:56 Sat 11:03 Sat 11:48 Sat 09:35 Sat 6 10:03 Sat Río…" at bounding box center [645, 270] width 816 height 444
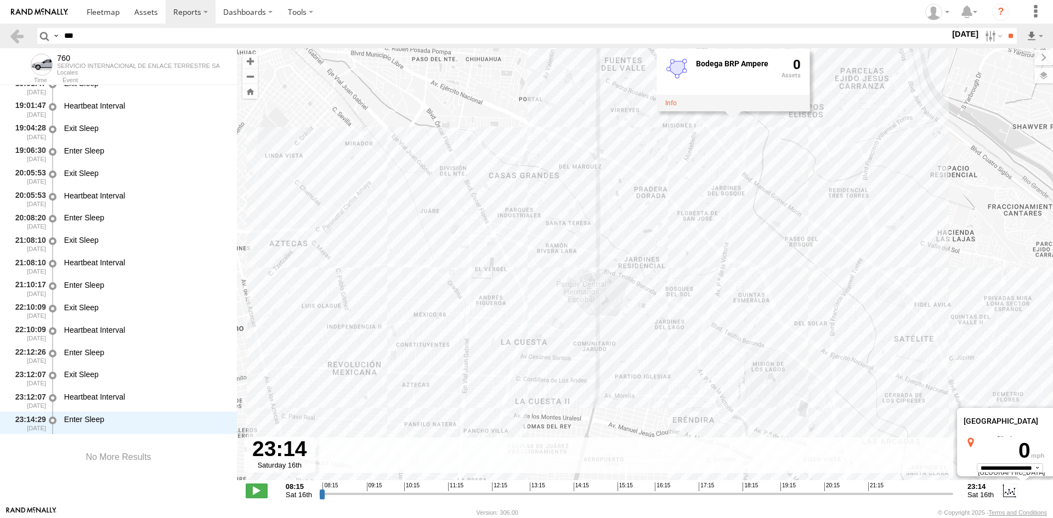
click at [630, 138] on div "760 08:16 Sat 08:39 Sat 10:56 Sat 11:03 Sat 11:48 Sat 09:35 Sat 6 10:03 Sat Río…" at bounding box center [645, 270] width 816 height 444
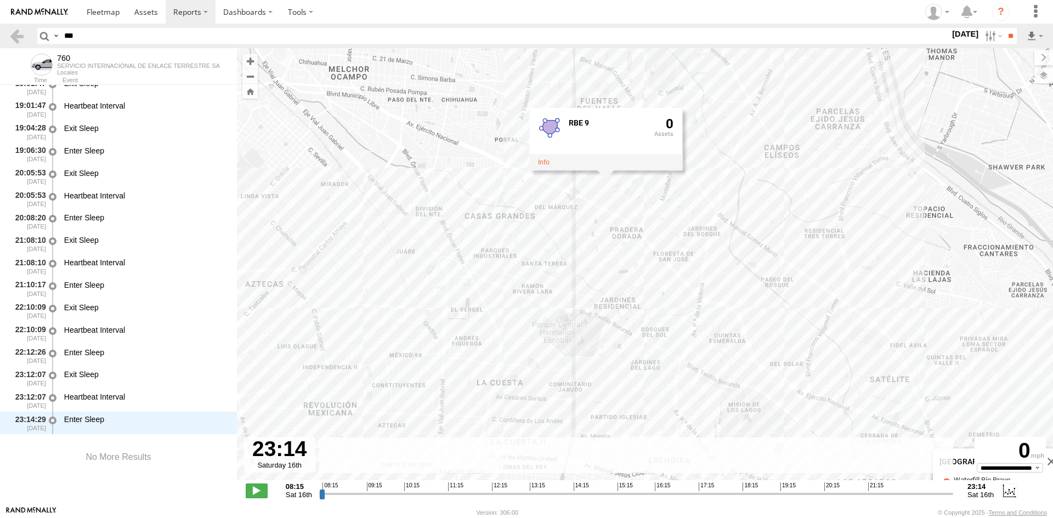
drag, startPoint x: 632, startPoint y: 172, endPoint x: 617, endPoint y: 204, distance: 35.3
click at [617, 203] on div "760 08:16 Sat 08:39 Sat 10:56 Sat 11:03 Sat 11:48 Sat 09:35 Sat 6 10:03 Sat Río…" at bounding box center [645, 270] width 816 height 444
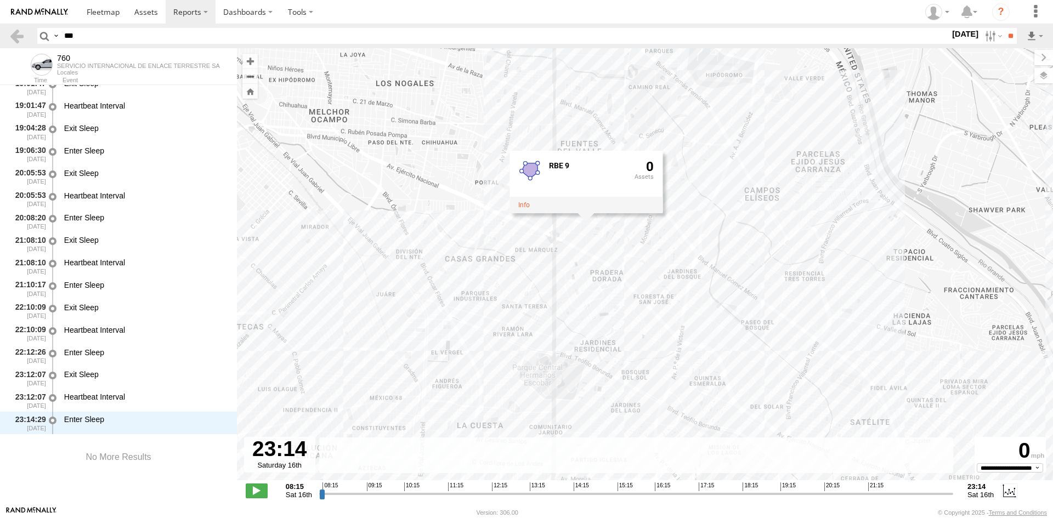
click at [732, 184] on div "760 08:16 Sat 08:39 Sat 10:56 Sat 11:03 Sat 11:48 Sat 09:35 Sat 6 10:03 Sat Río…" at bounding box center [645, 270] width 816 height 444
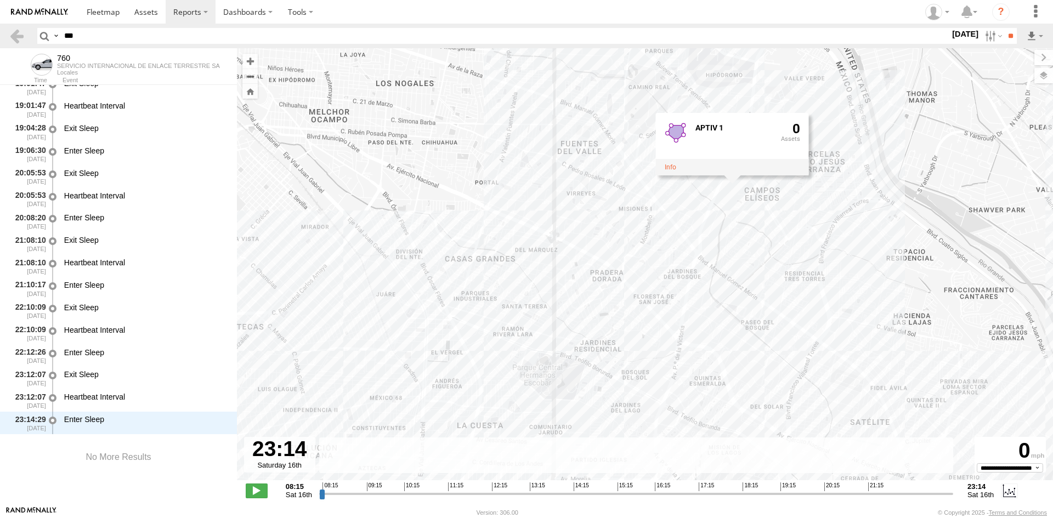
click at [715, 103] on div "760 08:16 Sat 08:39 Sat 10:56 Sat 11:03 Sat 11:48 Sat 09:35 Sat 6 10:03 Sat Río…" at bounding box center [645, 270] width 816 height 444
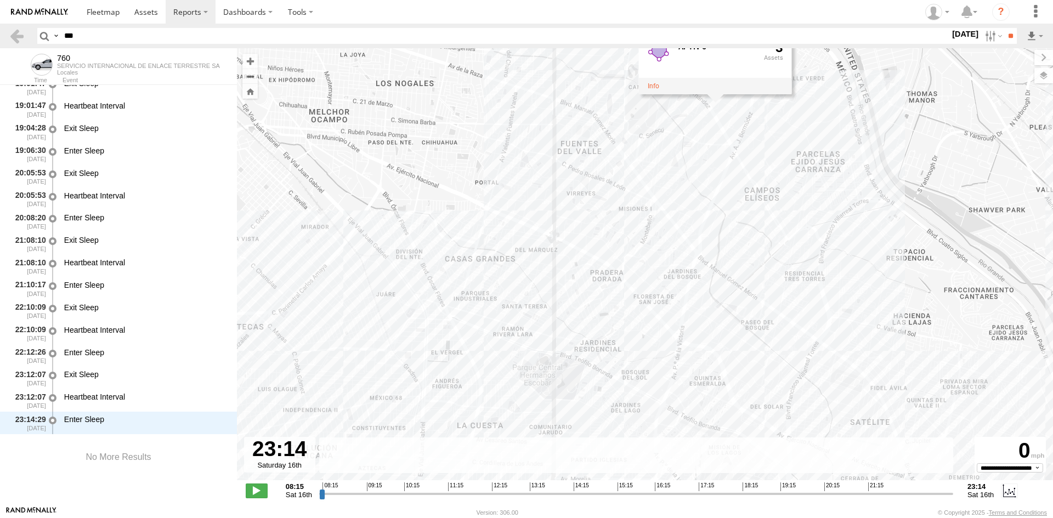
click at [683, 185] on div "760 08:16 Sat 08:39 Sat 10:56 Sat 11:03 Sat 11:48 Sat 09:35 Sat 6 10:03 Sat Río…" at bounding box center [645, 270] width 816 height 444
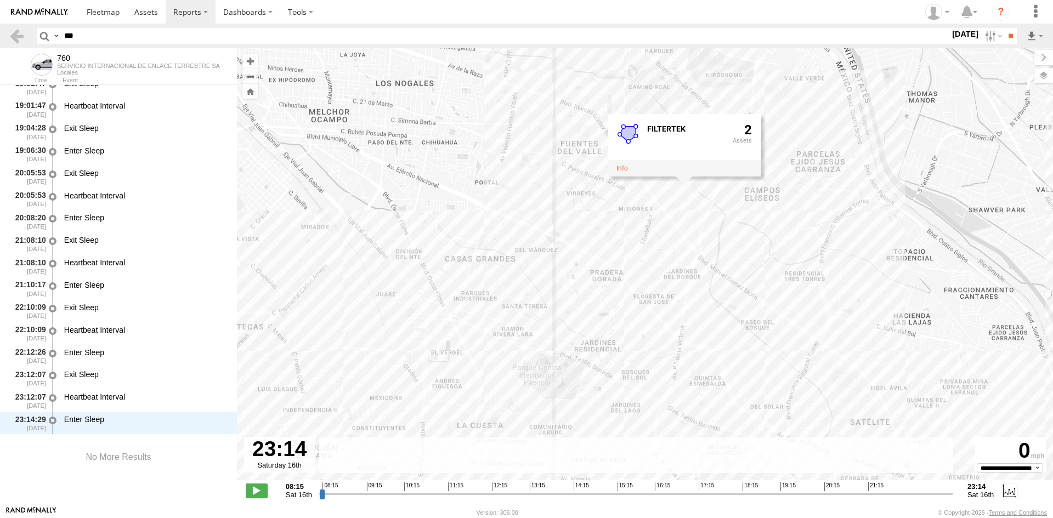
drag, startPoint x: 570, startPoint y: 201, endPoint x: 644, endPoint y: 165, distance: 82.2
click at [636, 178] on div "760 08:16 Sat 08:39 Sat 10:56 Sat 11:03 Sat 11:48 Sat 09:35 Sat 6 10:03 Sat Río…" at bounding box center [645, 270] width 816 height 444
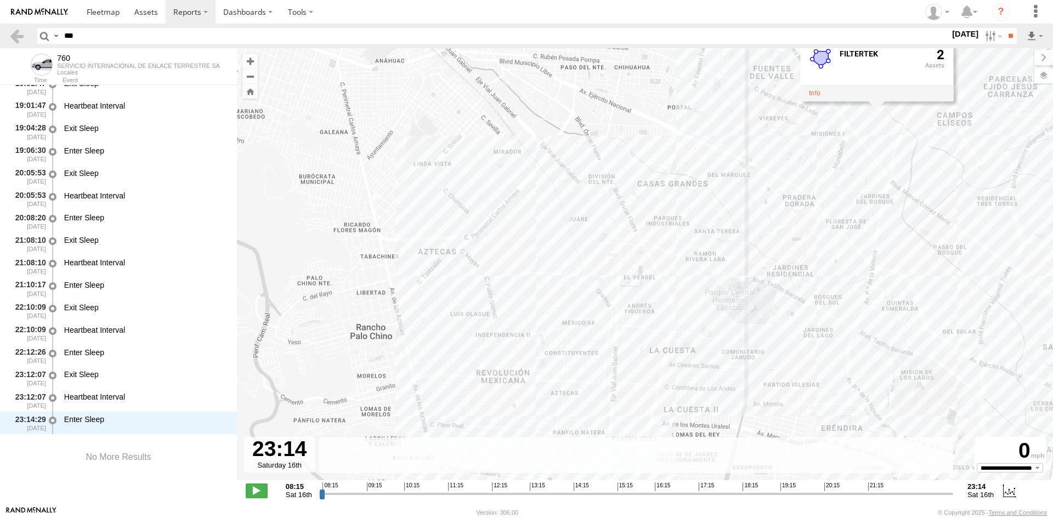
click at [536, 282] on div "760 08:16 Sat 08:39 Sat 10:56 Sat 11:03 Sat 11:48 Sat 09:35 Sat 6 10:03 Sat Río…" at bounding box center [645, 270] width 816 height 444
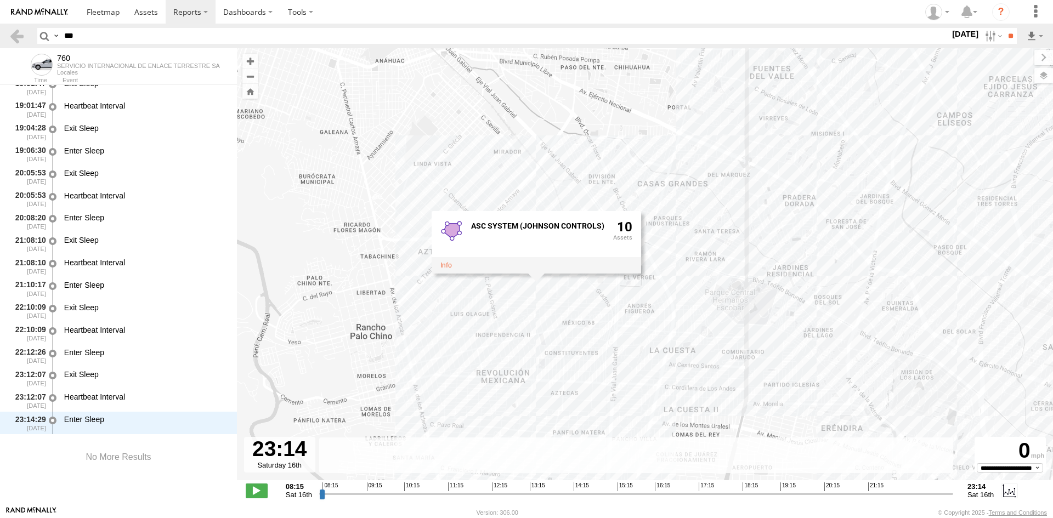
click at [515, 282] on div "760 08:16 Sat 08:39 Sat 10:56 Sat 11:03 Sat 11:48 Sat 09:35 Sat 6 10:03 Sat Río…" at bounding box center [645, 270] width 816 height 444
click at [455, 290] on div "760 08:16 Sat 08:39 Sat 10:56 Sat 11:03 Sat 11:48 Sat 09:35 Sat 6 10:03 Sat Río…" at bounding box center [645, 270] width 816 height 444
click at [461, 291] on div "760 08:16 Sat 08:39 Sat 10:56 Sat 11:03 Sat 11:48 Sat 09:35 Sat 6 10:03 Sat Río…" at bounding box center [645, 270] width 816 height 444
click at [543, 407] on div "760 08:16 Sat 08:39 Sat 10:56 Sat 11:03 Sat 11:48 Sat 09:35 Sat 6 10:03 Sat Río…" at bounding box center [645, 270] width 816 height 444
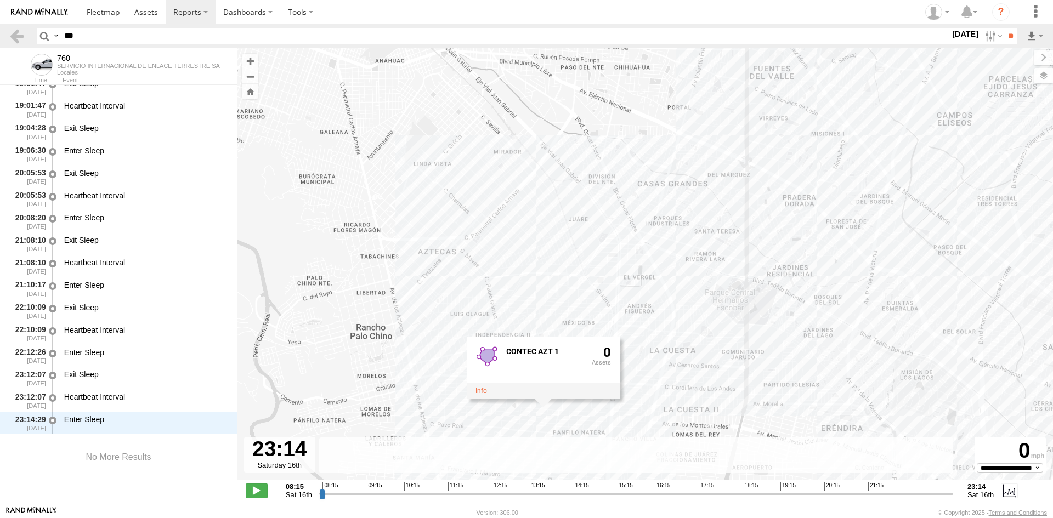
click at [569, 406] on div "760 08:16 Sat 08:39 Sat 10:56 Sat 11:03 Sat 11:48 Sat 09:35 Sat 6 10:03 Sat Río…" at bounding box center [645, 270] width 816 height 444
drag, startPoint x: 607, startPoint y: 297, endPoint x: 624, endPoint y: 172, distance: 126.8
click at [627, 188] on div "760 08:16 Sat 08:39 Sat 10:56 Sat 11:03 Sat 11:48 Sat 09:35 Sat 6 10:03 Sat Río…" at bounding box center [645, 270] width 816 height 444
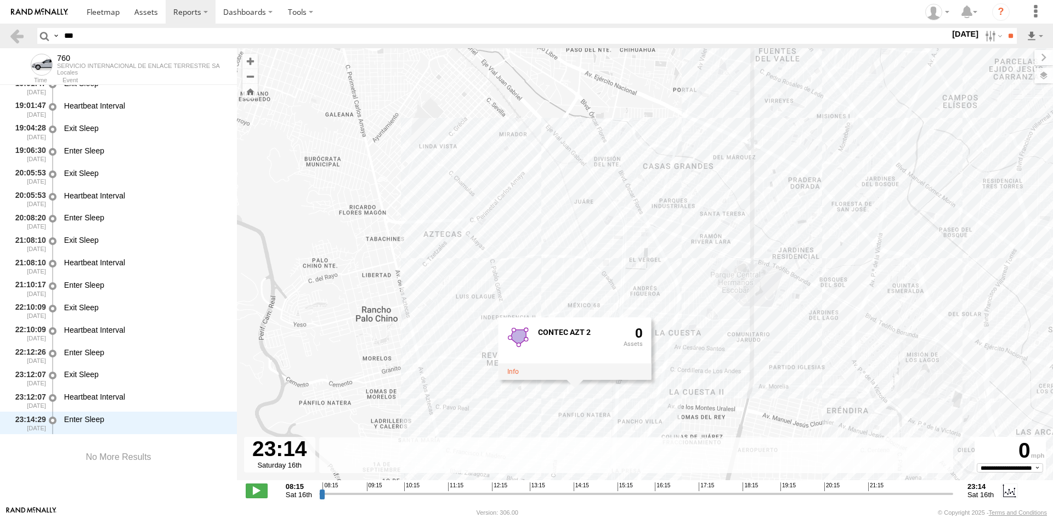
drag, startPoint x: 623, startPoint y: 216, endPoint x: 627, endPoint y: 120, distance: 96.1
click at [627, 120] on div "760 08:16 Sat 08:39 Sat 10:56 Sat 11:03 Sat 11:48 Sat 09:35 Sat 6 10:03 Sat Río…" at bounding box center [645, 270] width 816 height 444
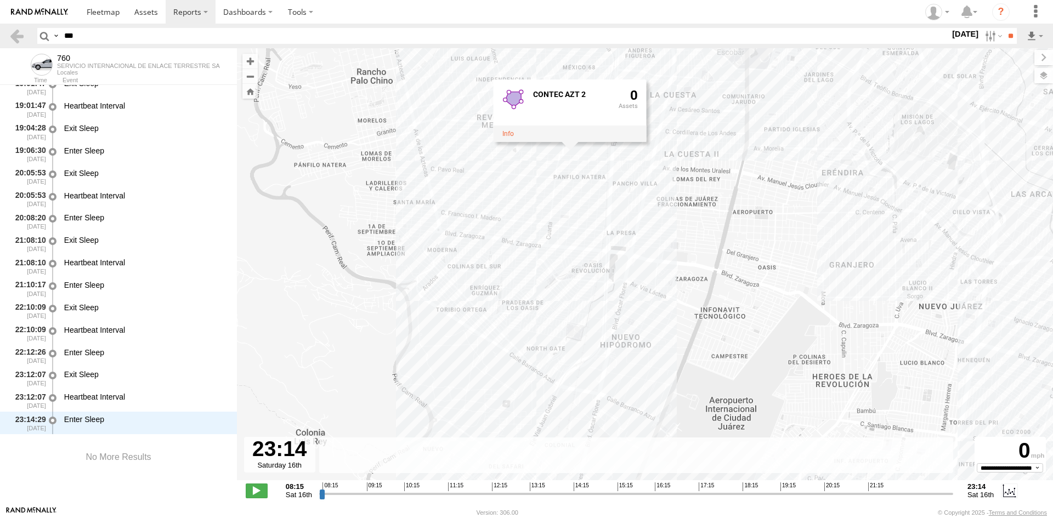
drag, startPoint x: 621, startPoint y: 275, endPoint x: 602, endPoint y: 152, distance: 123.8
click at [603, 154] on div "760 08:16 Sat 08:39 Sat 10:56 Sat 11:03 Sat 11:48 Sat 09:35 Sat 6 10:03 Sat Río…" at bounding box center [645, 270] width 816 height 444
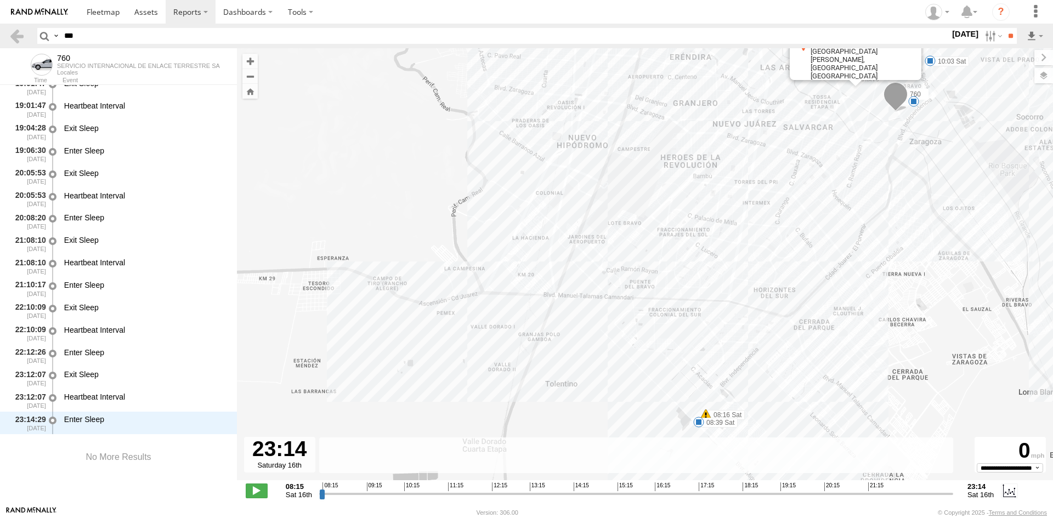
click at [545, 197] on div "760 08:16 Sat 08:39 Sat 10:56 Sat 11:03 Sat 11:48 Sat 10:03 Sat 7 Río Grande Rí…" at bounding box center [645, 270] width 816 height 444
click at [512, 229] on div "760 08:16 Sat 08:39 Sat 10:56 Sat 11:03 Sat 11:48 Sat 10:03 Sat 7 Río Grande Rí…" at bounding box center [645, 270] width 816 height 444
drag, startPoint x: 517, startPoint y: 242, endPoint x: 637, endPoint y: 363, distance: 171.0
click at [637, 363] on div "760 08:16 Sat 08:39 Sat 10:56 Sat 11:03 Sat 11:48 Sat 10:03 Sat 7 Río Grande Rí…" at bounding box center [645, 270] width 816 height 444
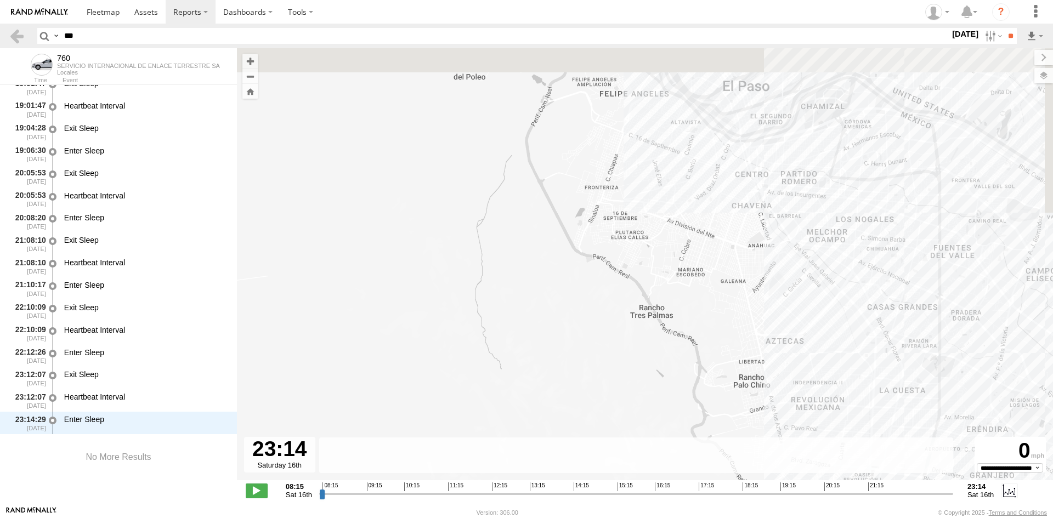
drag, startPoint x: 666, startPoint y: 213, endPoint x: 552, endPoint y: 280, distance: 131.8
click at [552, 280] on div "760 08:16 Sat 08:39 Sat 10:56 Sat 11:03 Sat 11:48 Sat 10:03 Sat 7 Río Grande Rí…" at bounding box center [645, 270] width 816 height 444
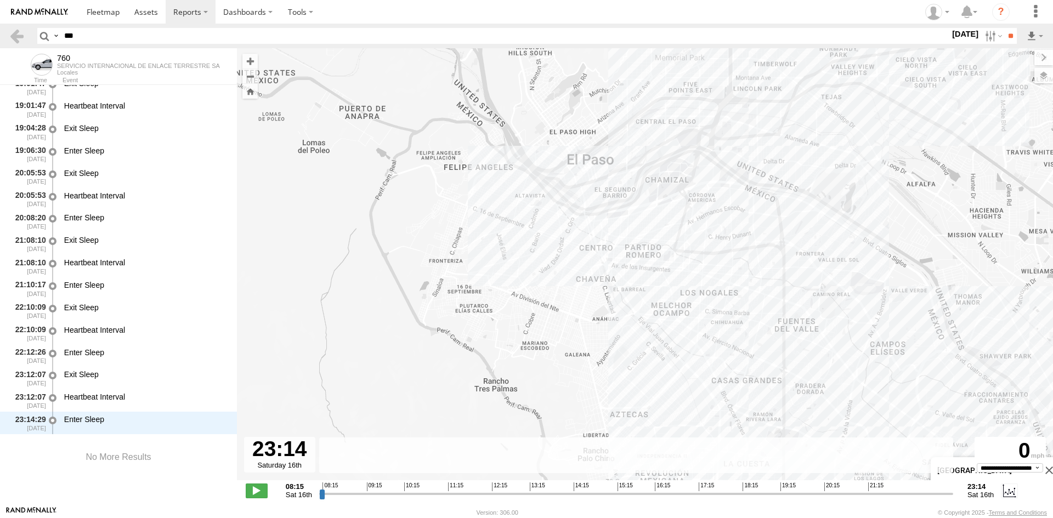
drag, startPoint x: 707, startPoint y: 220, endPoint x: 590, endPoint y: 143, distance: 140.1
click at [614, 154] on div "760 08:16 Sat 08:39 Sat 10:56 Sat 11:03 Sat 11:48 Sat 10:03 Sat 7 Río Grande Rí…" at bounding box center [645, 270] width 816 height 444
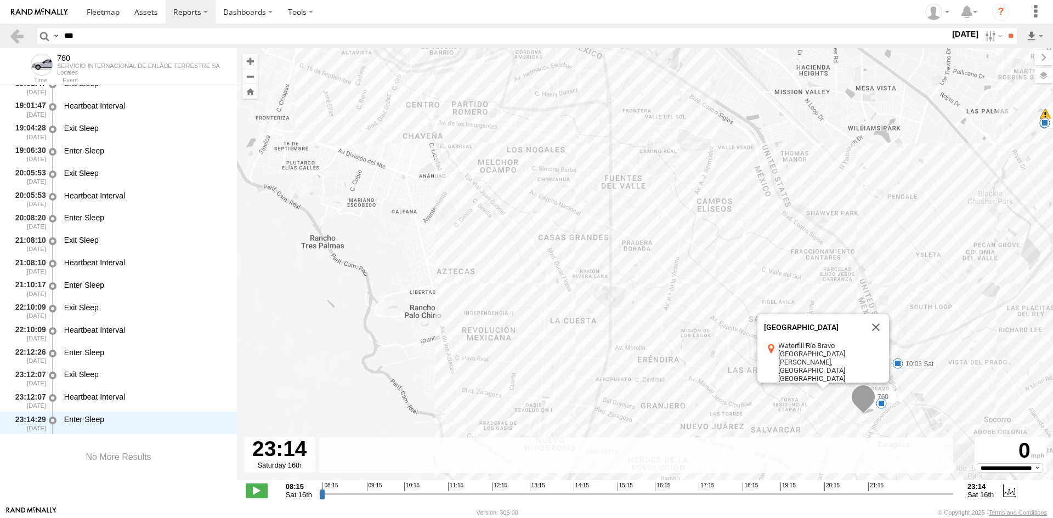
click at [276, 34] on input "***" at bounding box center [505, 36] width 890 height 16
click at [166, 38] on input "***" at bounding box center [505, 36] width 890 height 16
type input "***"
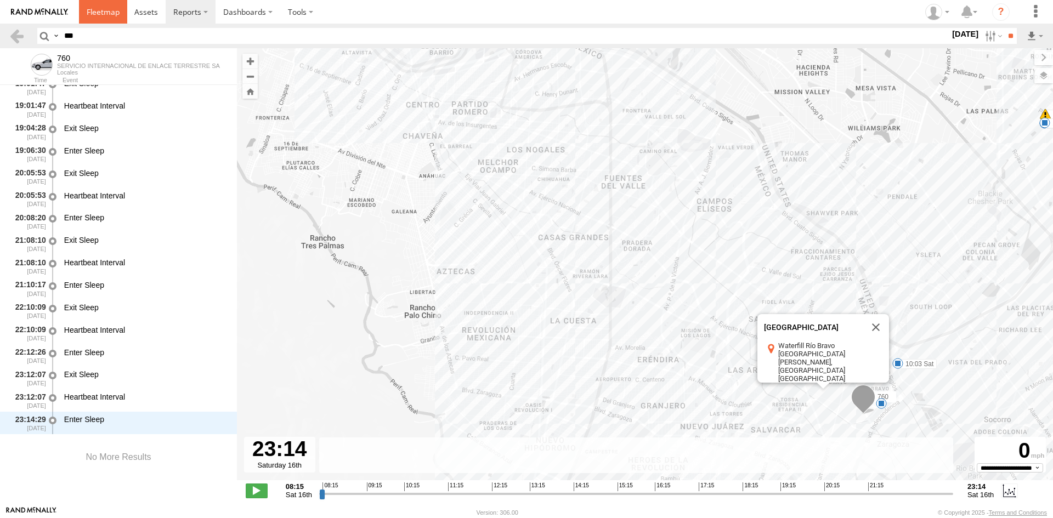
click at [97, 12] on span at bounding box center [103, 12] width 33 height 10
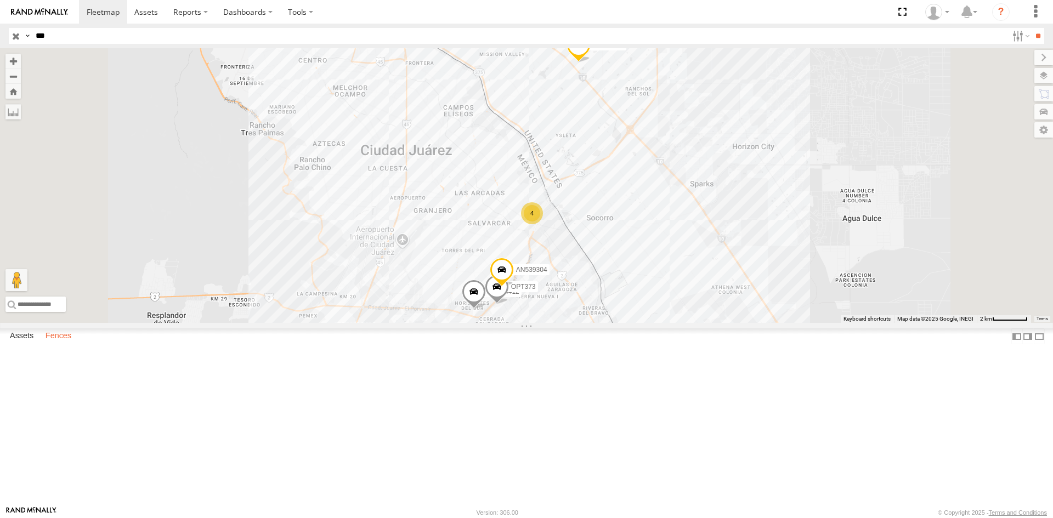
click at [76, 344] on label "Fences" at bounding box center [58, 336] width 37 height 15
click at [129, 33] on input "***" at bounding box center [519, 36] width 976 height 16
type input "*********"
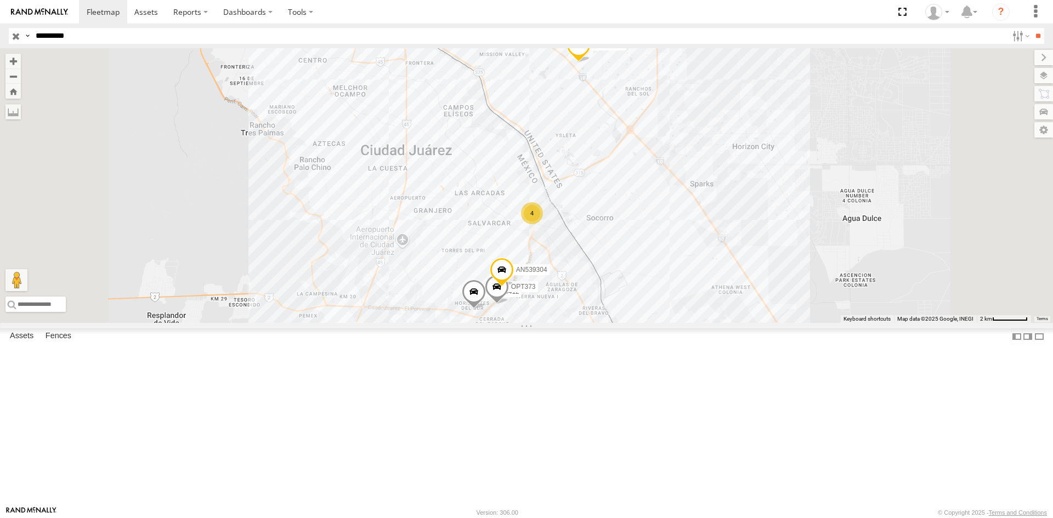
click at [0, 0] on div "EXPEDITORS" at bounding box center [0, 0] width 0 height 0
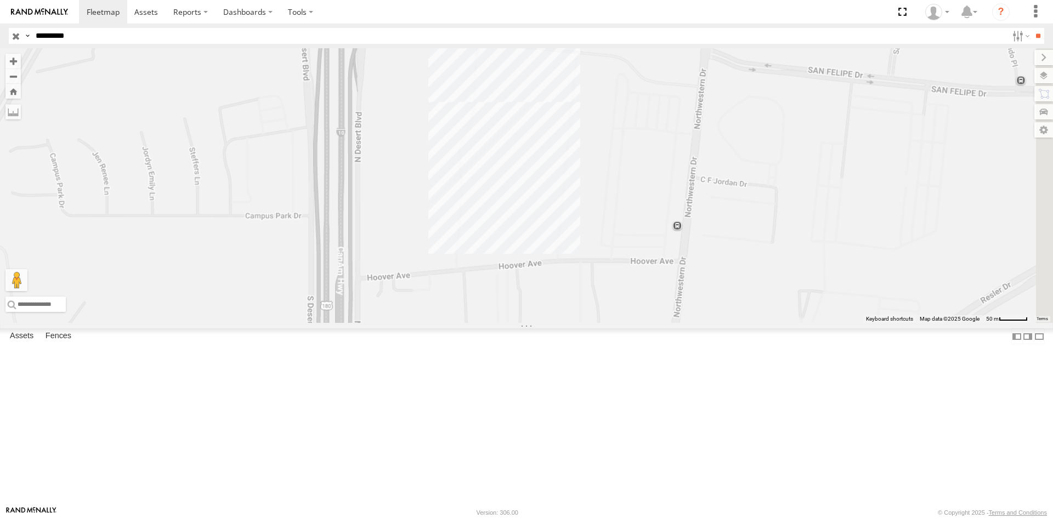
click at [669, 223] on div at bounding box center [526, 185] width 1053 height 275
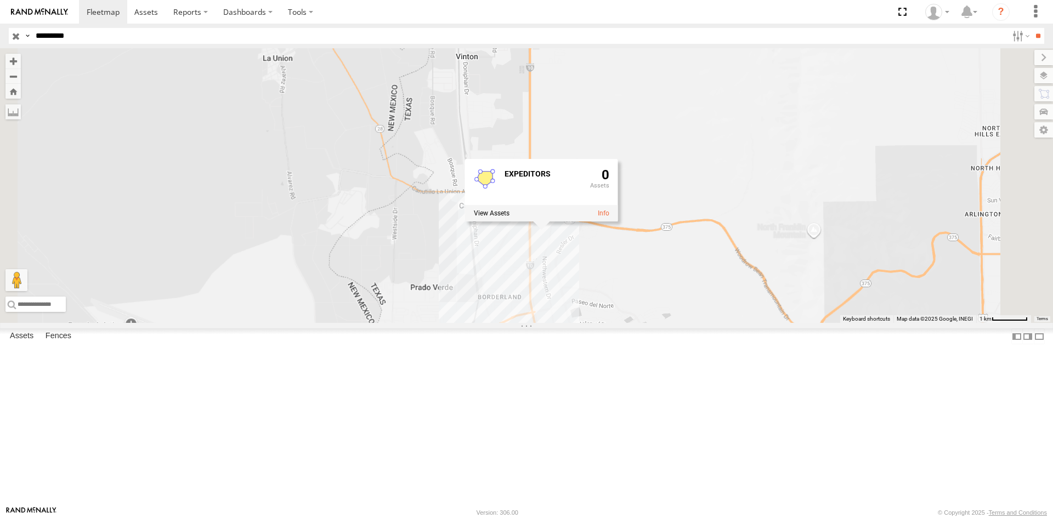
drag, startPoint x: 704, startPoint y: 361, endPoint x: 639, endPoint y: 241, distance: 136.5
click at [640, 242] on div "EXPEDITORS 0" at bounding box center [526, 185] width 1053 height 275
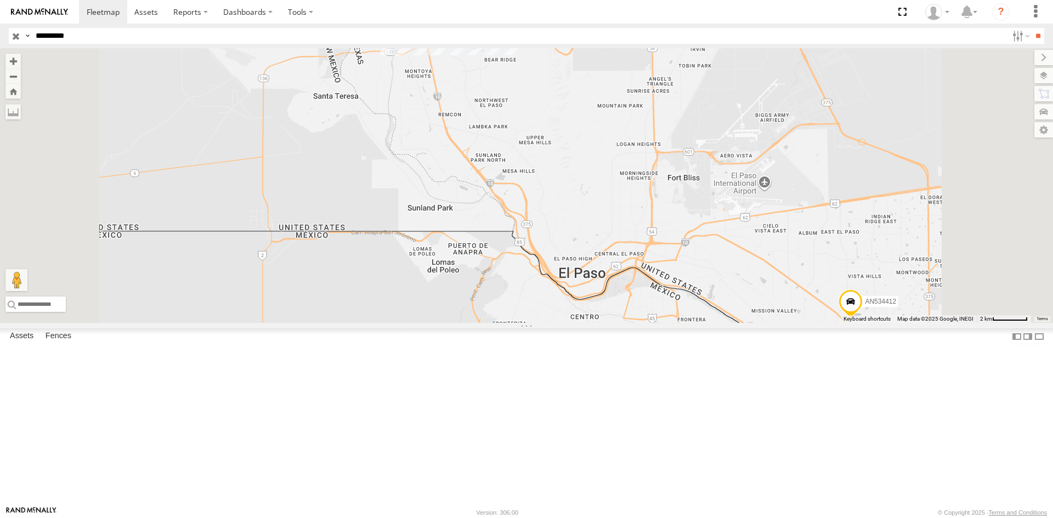
scroll to position [2084, 0]
click at [0, 0] on div "EXPEDITORS" at bounding box center [0, 0] width 0 height 0
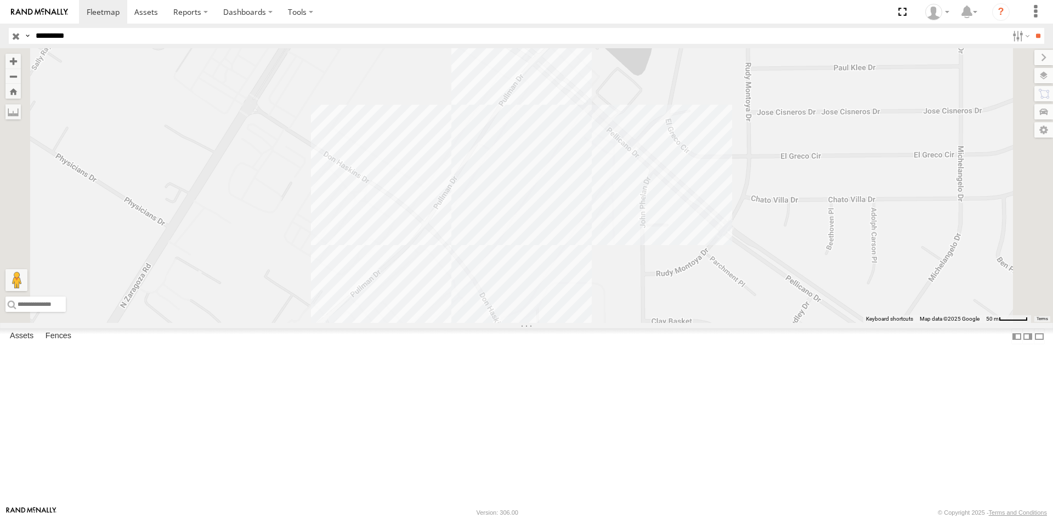
click at [632, 251] on div "EXPEDITORS 0" at bounding box center [526, 185] width 1053 height 275
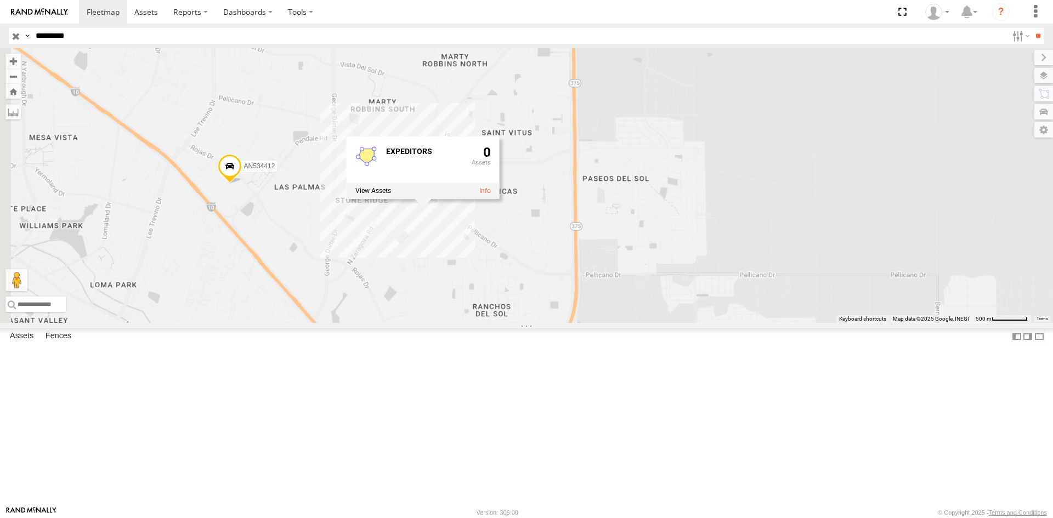
drag, startPoint x: 536, startPoint y: 365, endPoint x: 639, endPoint y: 242, distance: 160.0
click at [613, 262] on div "AN534412 EXPEDITORS 0" at bounding box center [526, 185] width 1053 height 275
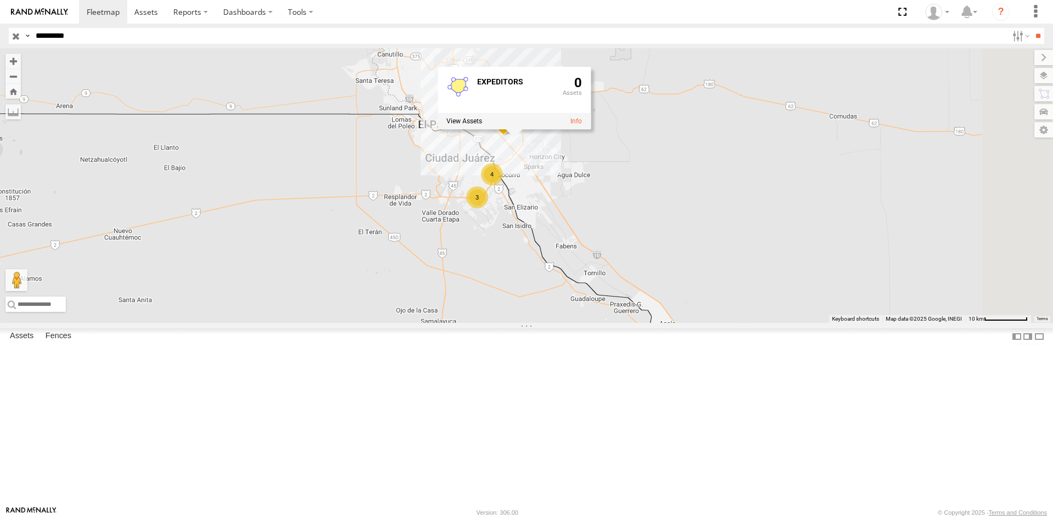
click at [0, 0] on div "EXPEDITORS 1313" at bounding box center [0, 0] width 0 height 0
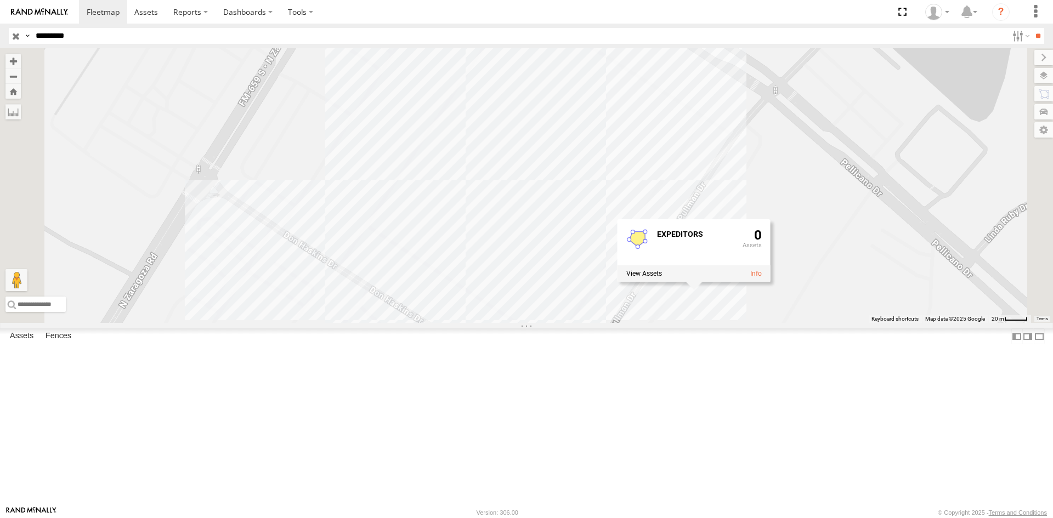
drag, startPoint x: 801, startPoint y: 305, endPoint x: 792, endPoint y: 304, distance: 9.3
click at [800, 306] on div "EXPEDITORS 0" at bounding box center [526, 185] width 1053 height 275
click at [710, 263] on div "EXPEDITORS 0" at bounding box center [526, 185] width 1053 height 275
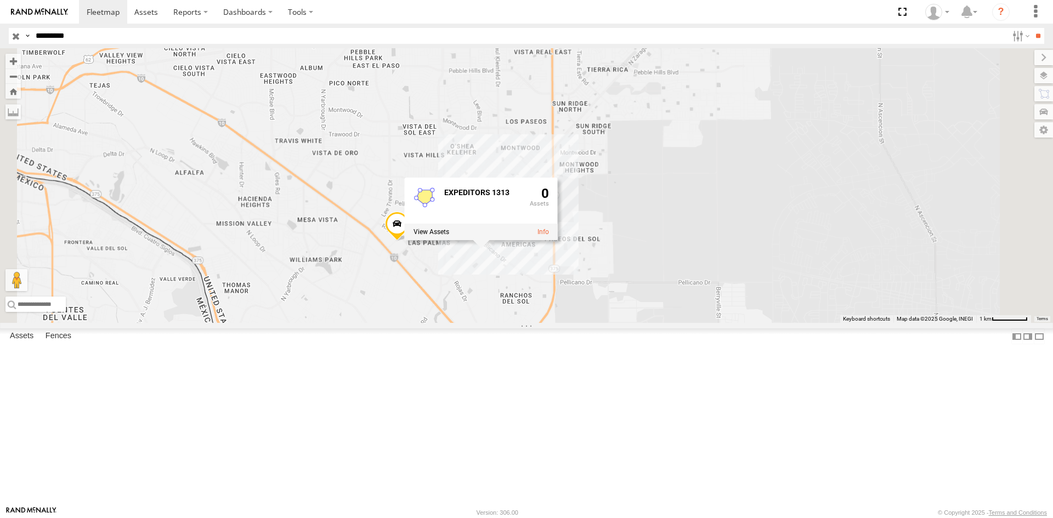
drag, startPoint x: 556, startPoint y: 362, endPoint x: 673, endPoint y: 231, distance: 176.0
click at [668, 238] on div "AN534412 EXPEDITORS 1313 0" at bounding box center [526, 185] width 1053 height 275
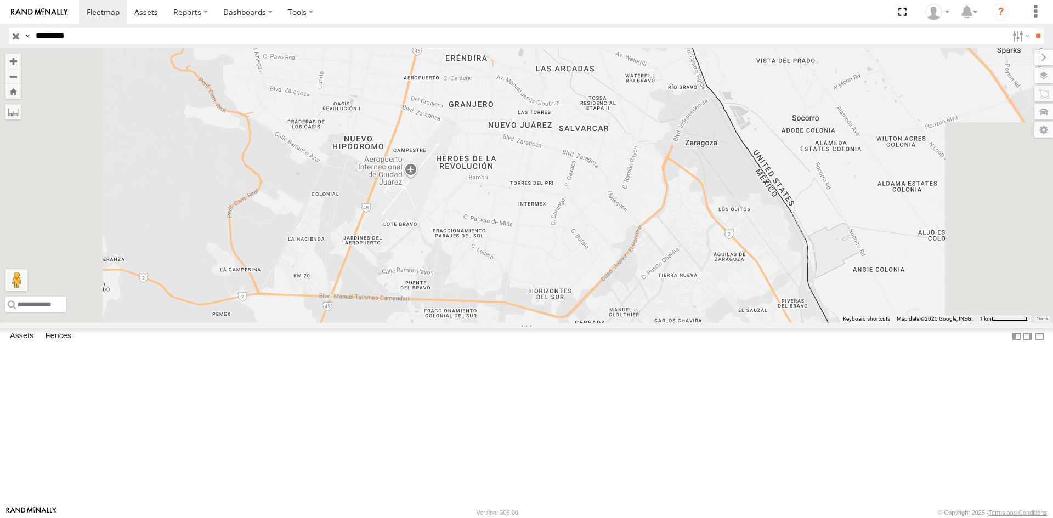
click at [676, 230] on div "AN534412 EXPEDITORS 1313 0" at bounding box center [526, 185] width 1053 height 275
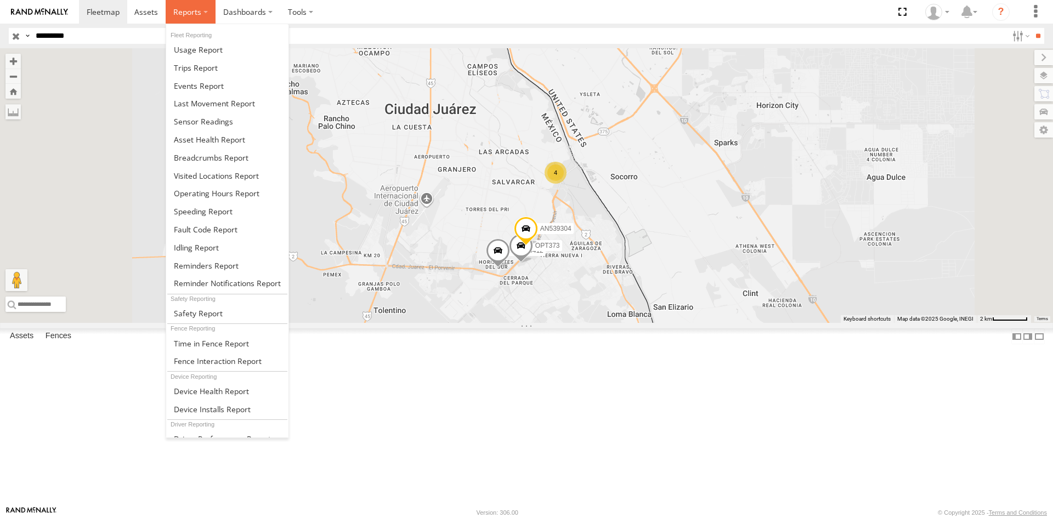
click at [190, 12] on span at bounding box center [187, 12] width 28 height 10
click at [264, 157] on link at bounding box center [227, 158] width 122 height 18
